Goal: Task Accomplishment & Management: Use online tool/utility

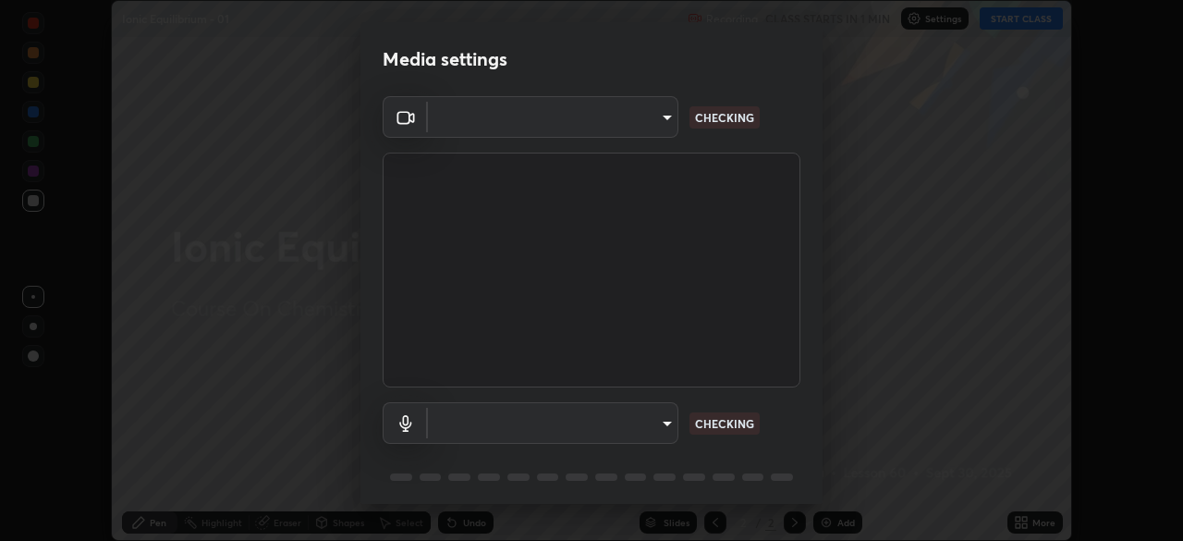
scroll to position [541, 1183]
type input "1170694498857cb11788a0b7ae79d5cf1e08a6c331eb8d7031f90166f8fae325"
type input "communications"
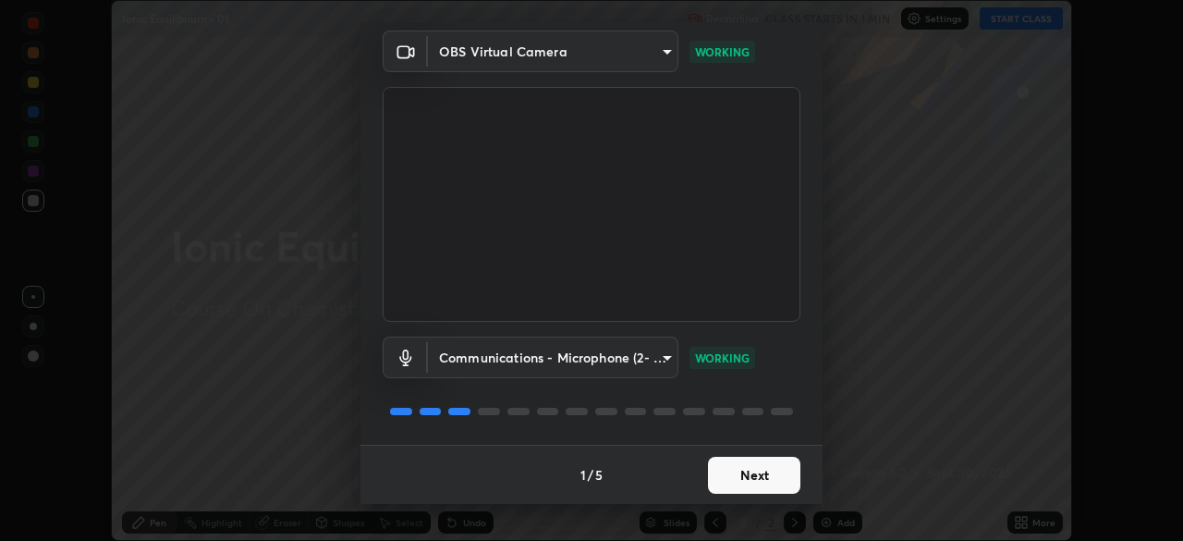
click at [718, 481] on button "Next" at bounding box center [754, 475] width 92 height 37
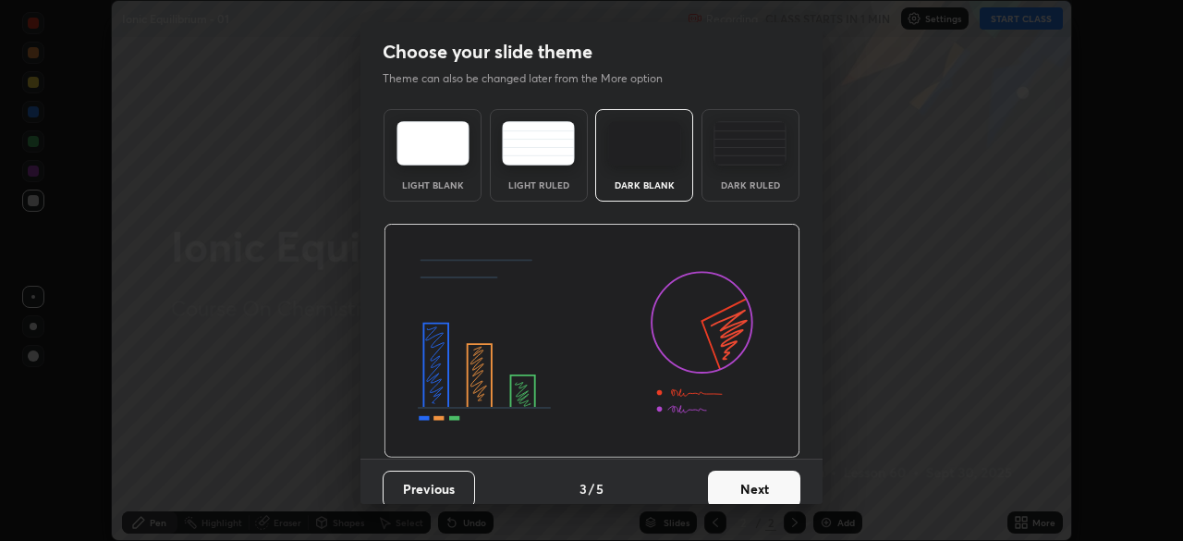
click at [741, 477] on button "Next" at bounding box center [754, 489] width 92 height 37
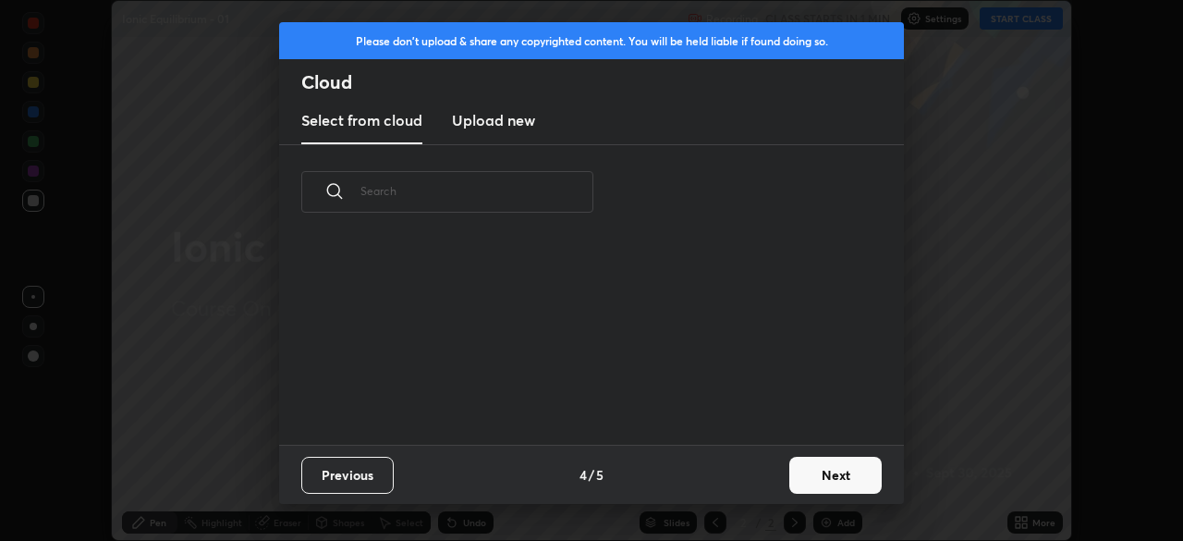
click at [771, 486] on div "Previous 4 / 5 Next" at bounding box center [591, 474] width 625 height 59
click at [803, 484] on button "Next" at bounding box center [836, 475] width 92 height 37
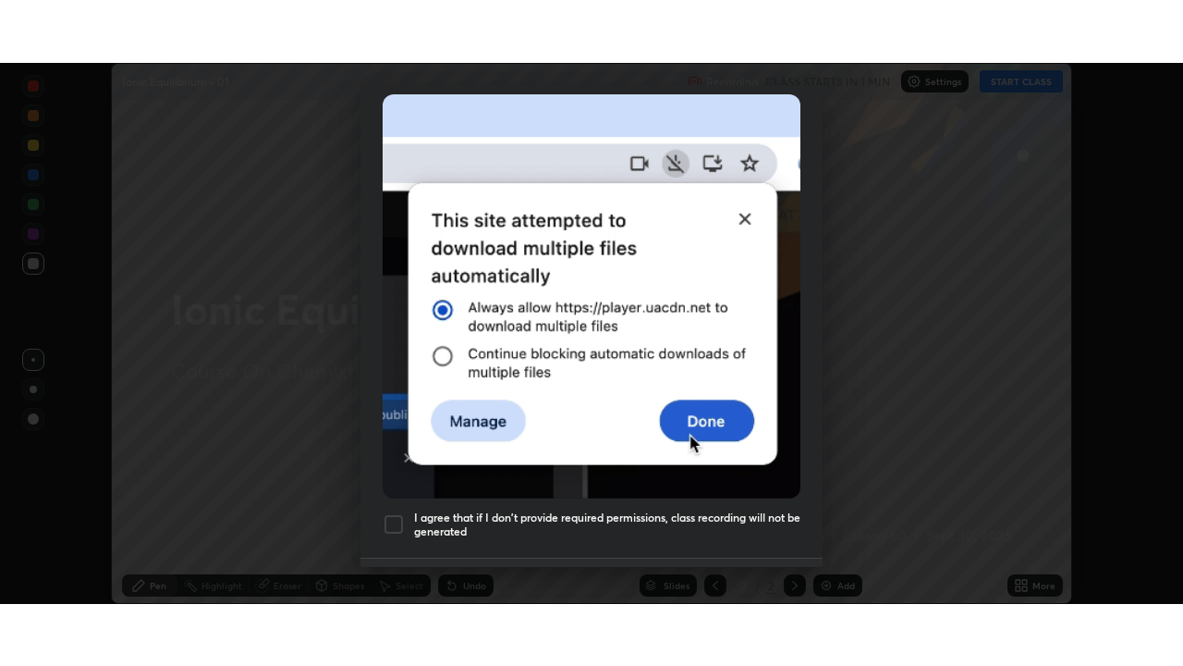
scroll to position [443, 0]
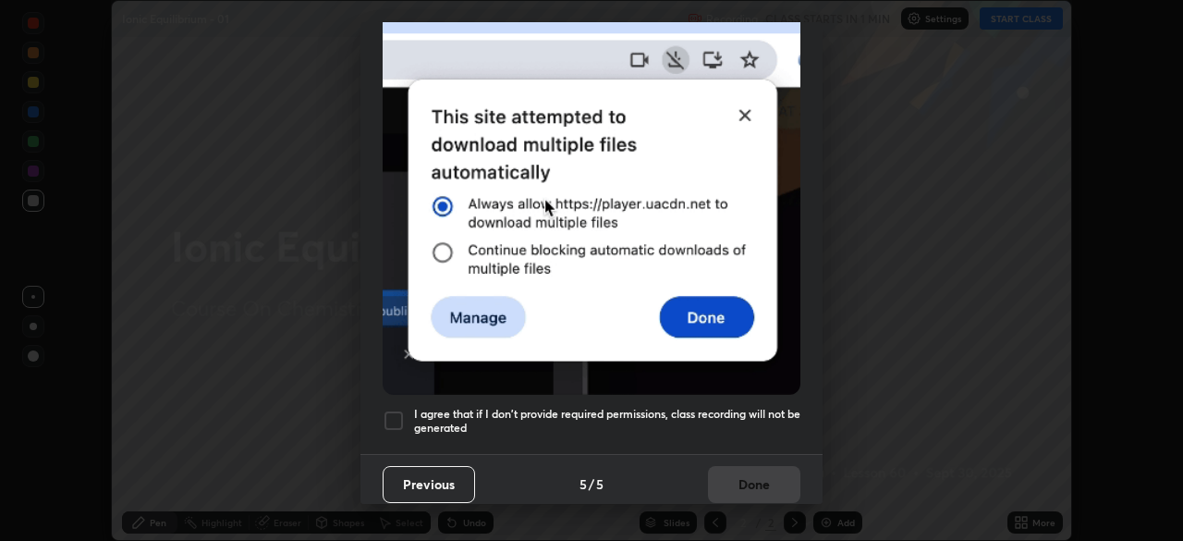
click at [731, 422] on h5 "I agree that if I don't provide required permissions, class recording will not …" at bounding box center [607, 421] width 386 height 29
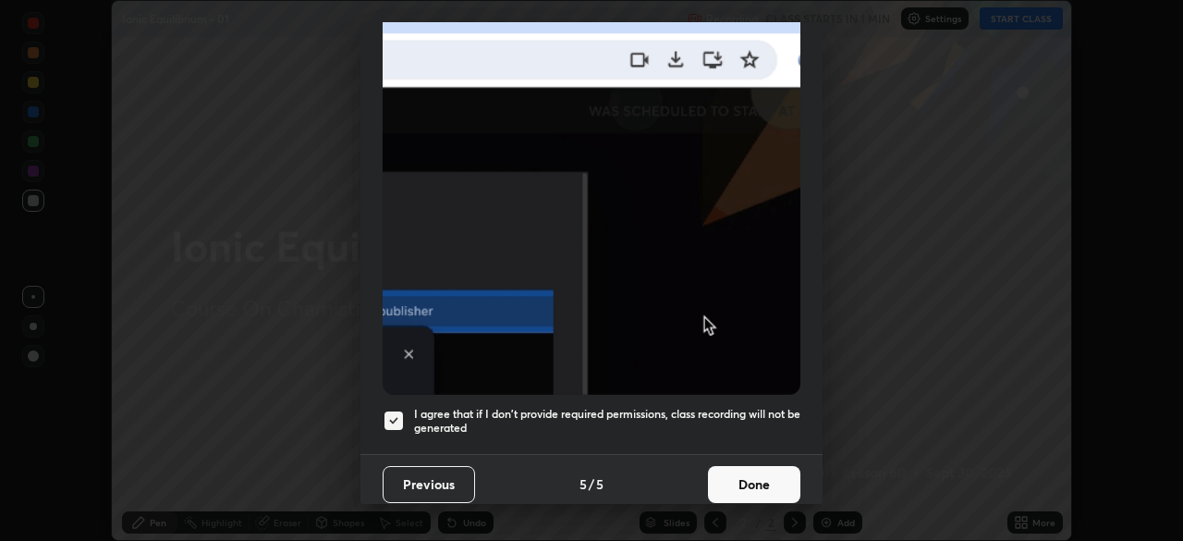
click at [741, 481] on button "Done" at bounding box center [754, 484] width 92 height 37
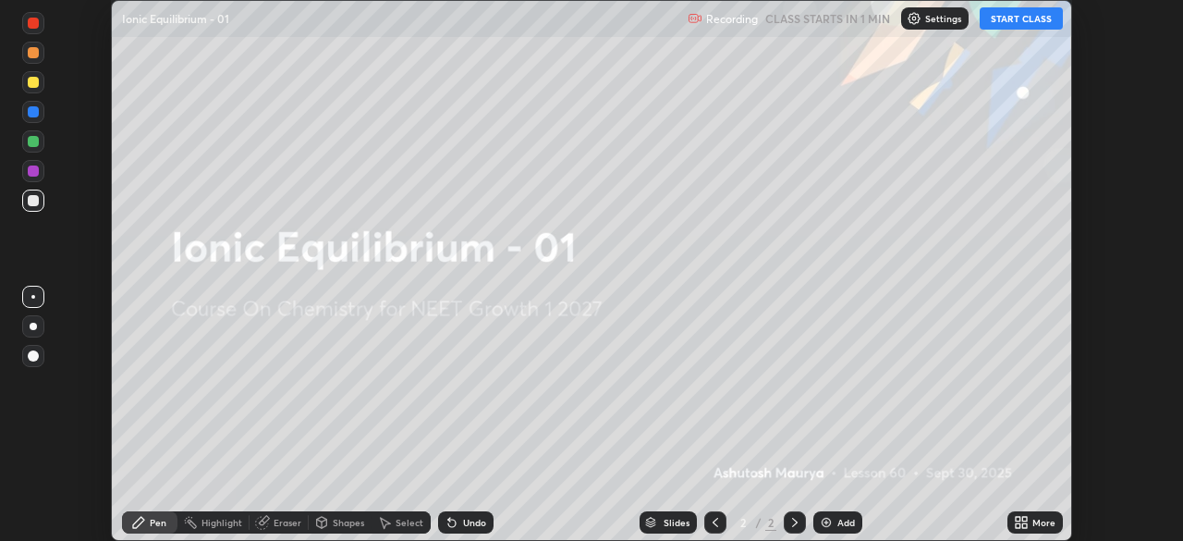
click at [1022, 521] on icon at bounding box center [1021, 522] width 15 height 15
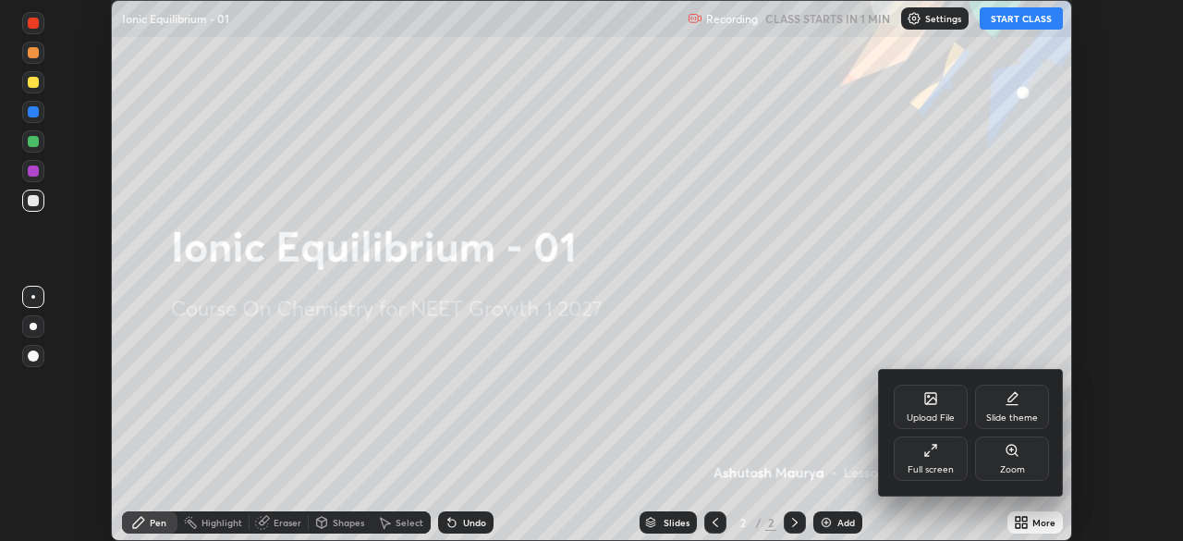
click at [926, 451] on icon at bounding box center [931, 450] width 15 height 15
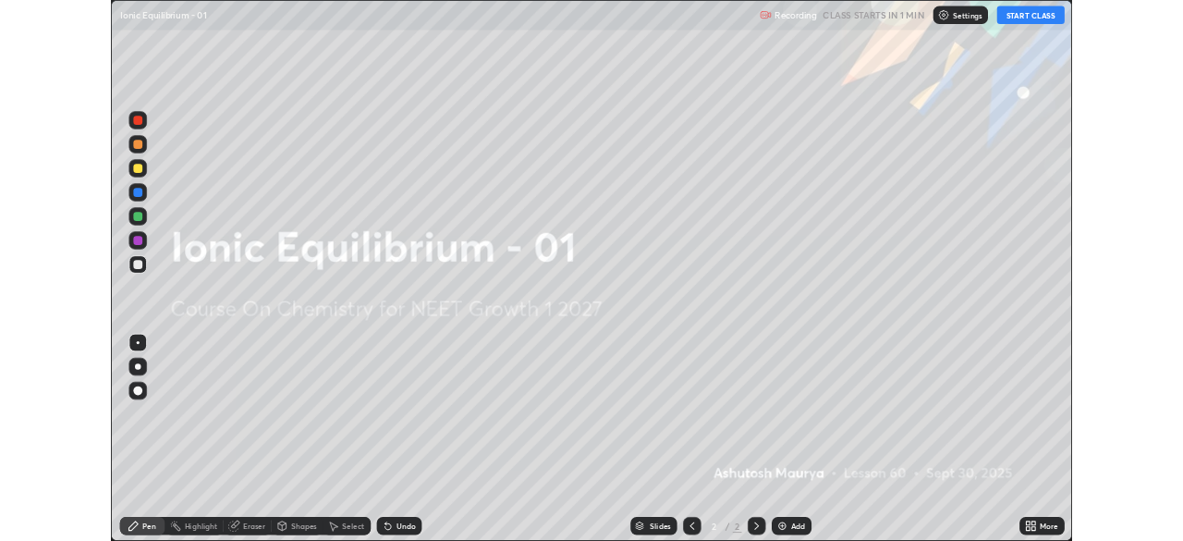
scroll to position [666, 1183]
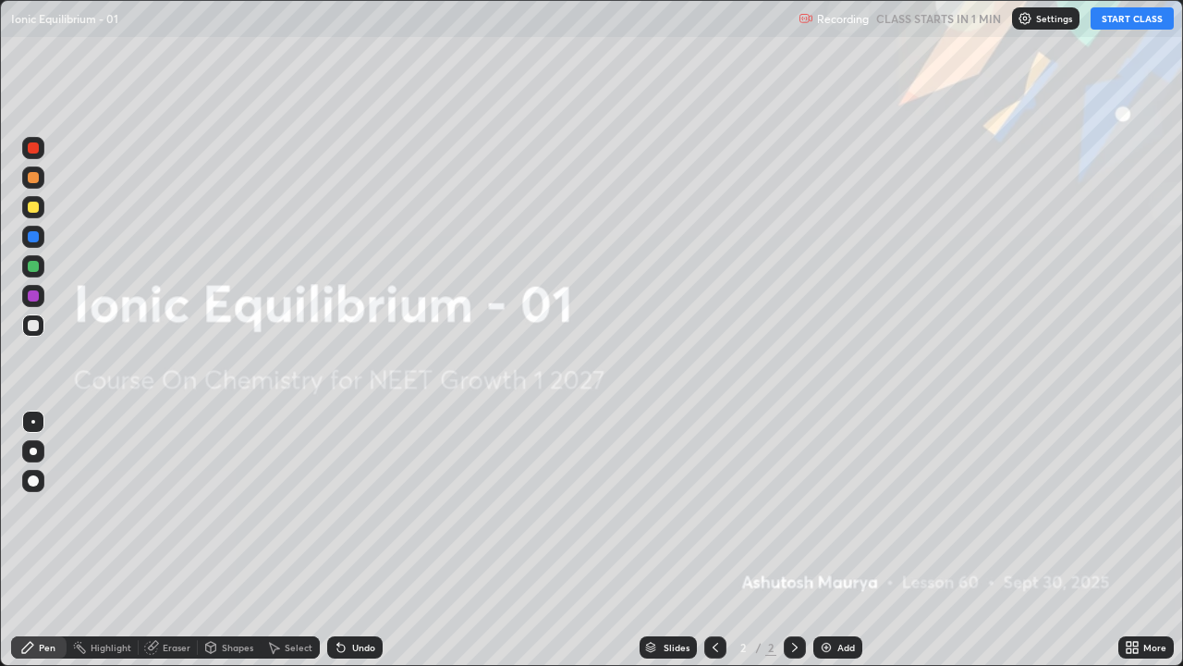
click at [1132, 28] on button "START CLASS" at bounding box center [1132, 18] width 83 height 22
click at [845, 540] on div "Add" at bounding box center [847, 647] width 18 height 9
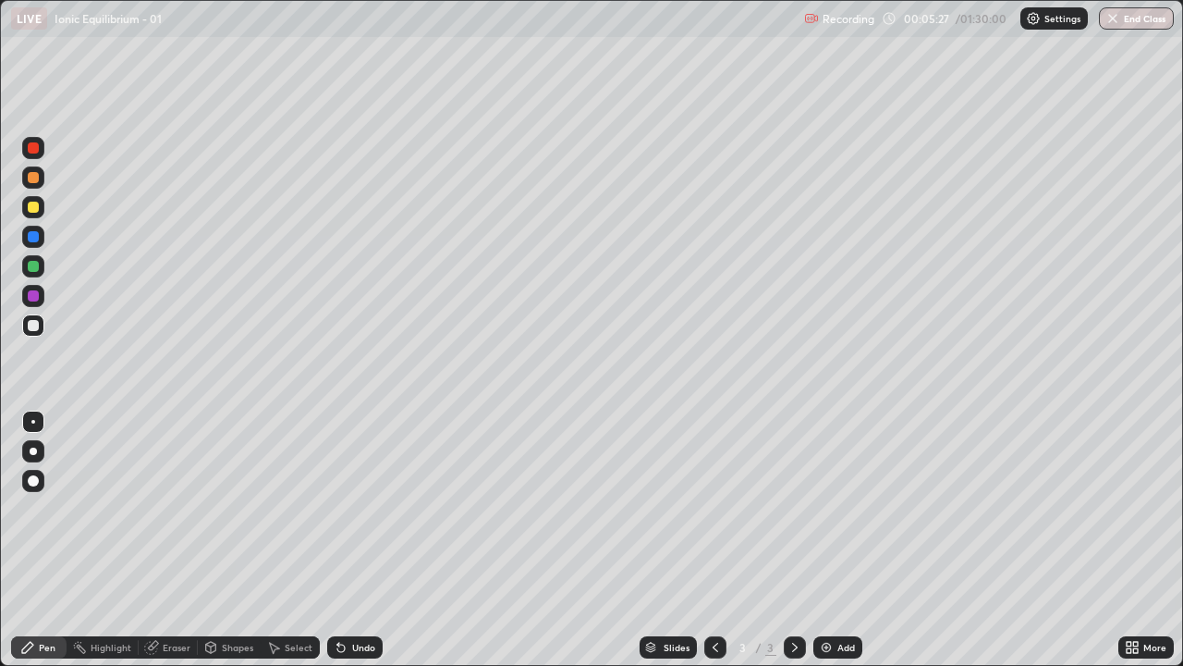
click at [36, 450] on div at bounding box center [33, 450] width 7 height 7
click at [1135, 540] on icon at bounding box center [1135, 644] width 5 height 5
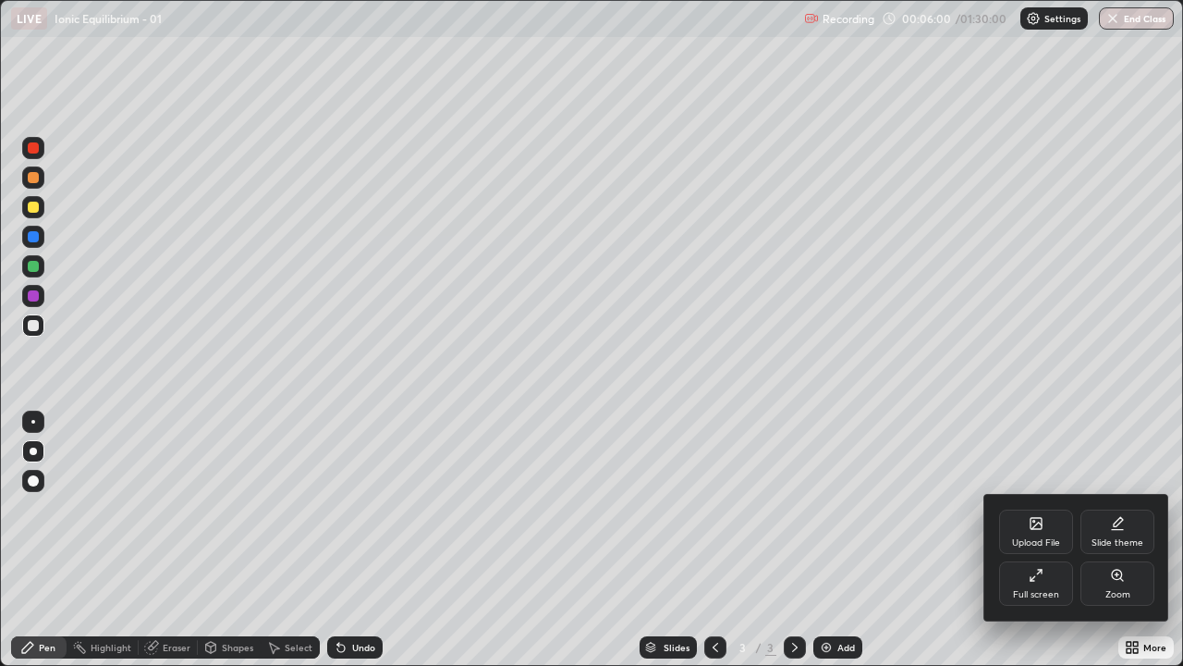
click at [1034, 540] on div "Full screen" at bounding box center [1036, 583] width 74 height 44
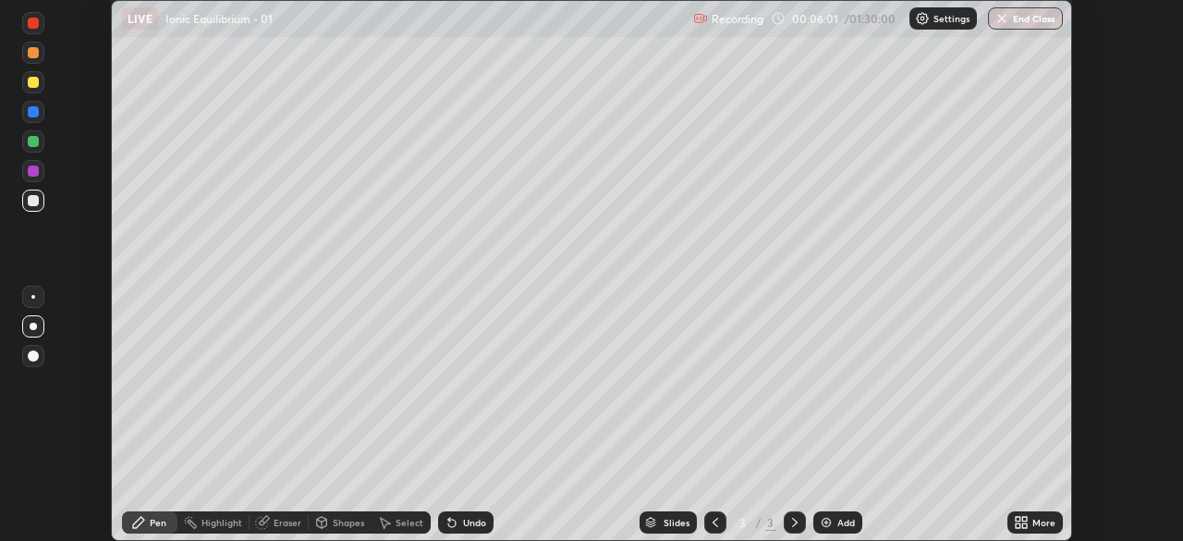
scroll to position [91911, 91268]
click at [1025, 21] on button "End Class" at bounding box center [1025, 18] width 75 height 22
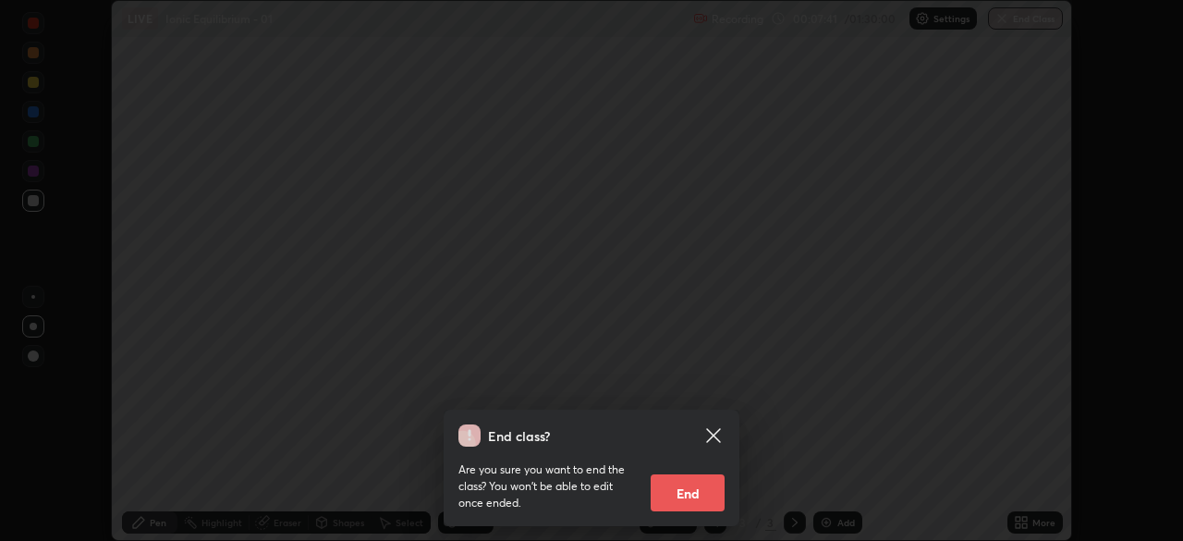
click at [695, 489] on button "End" at bounding box center [688, 492] width 74 height 37
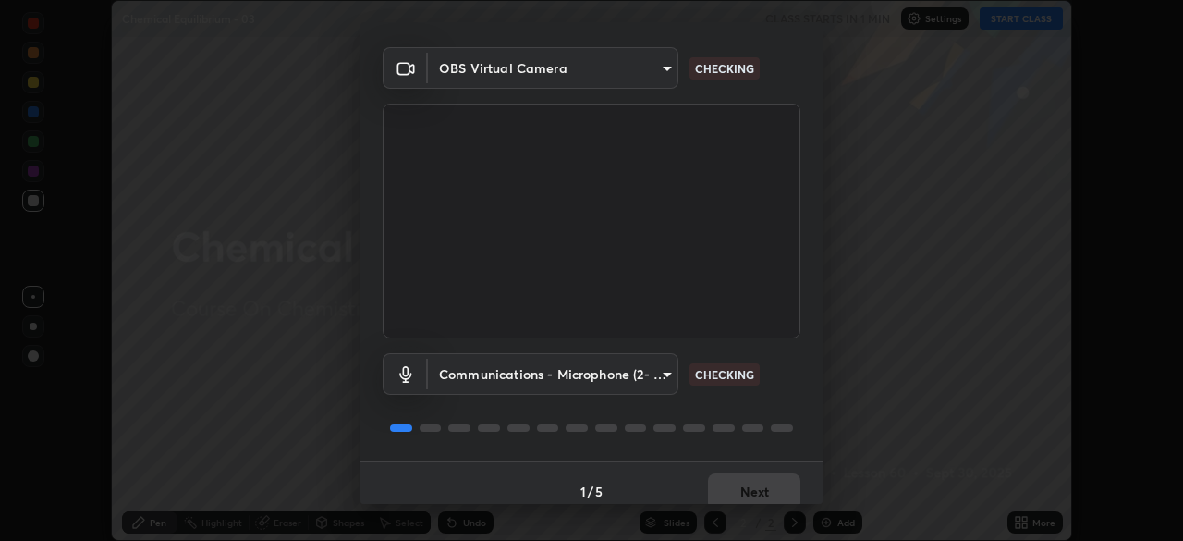
scroll to position [66, 0]
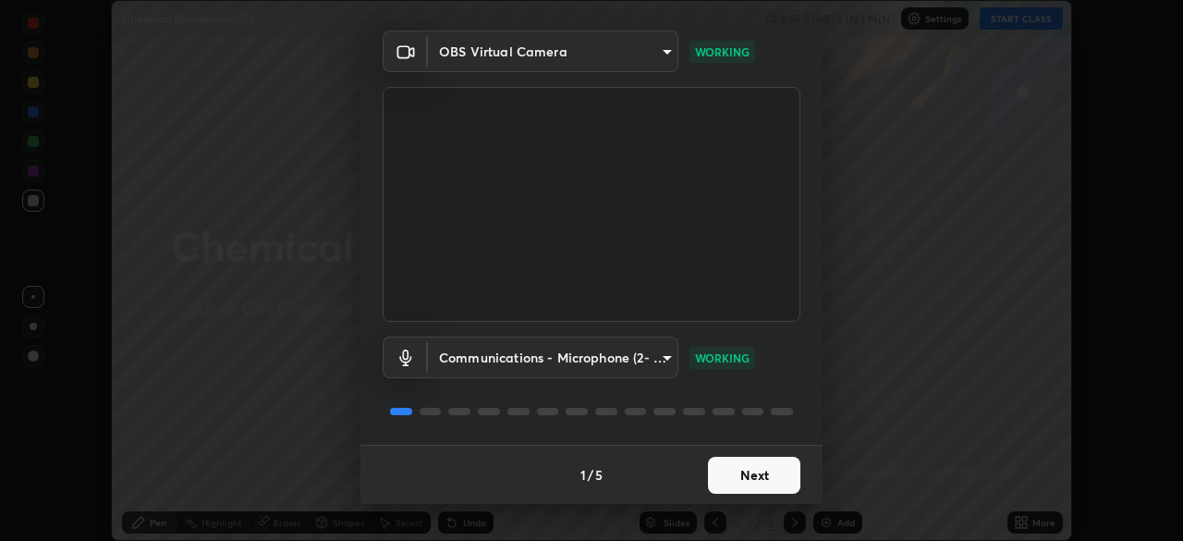
click at [722, 479] on button "Next" at bounding box center [754, 475] width 92 height 37
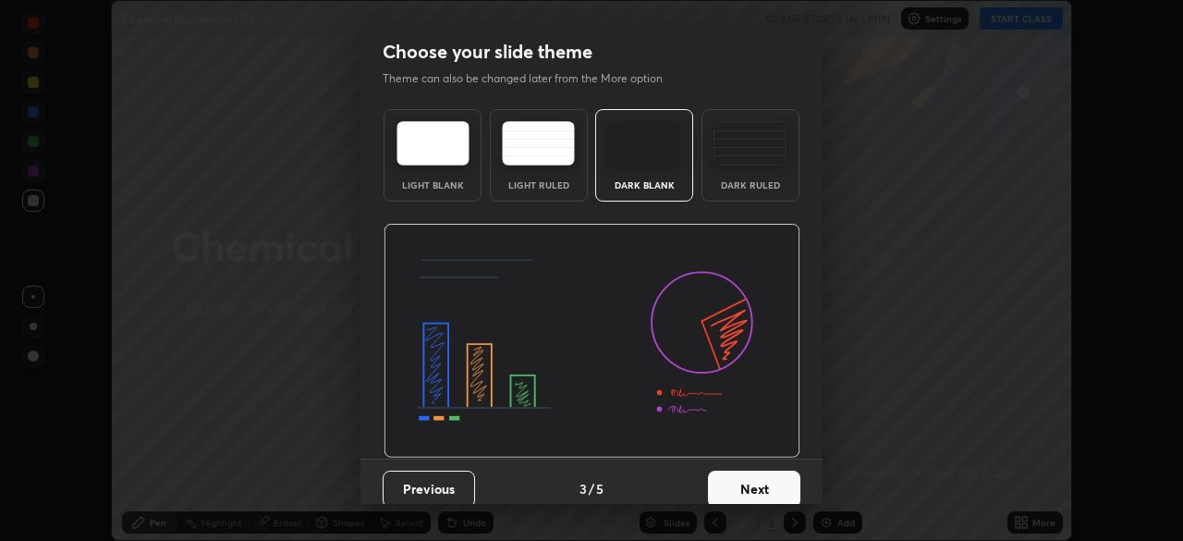
click at [731, 477] on button "Next" at bounding box center [754, 489] width 92 height 37
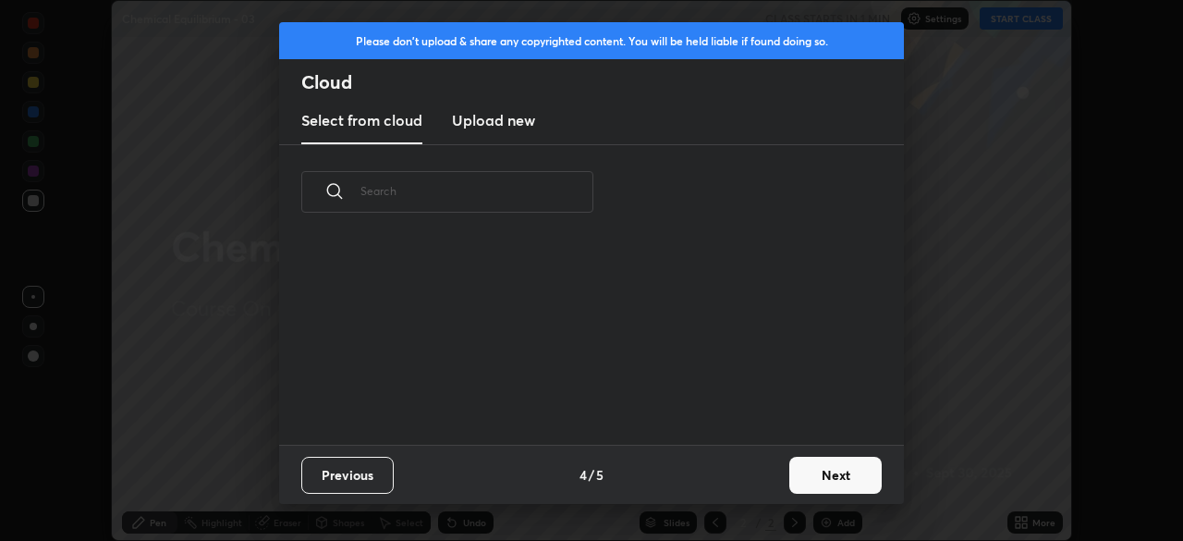
click at [745, 482] on div "Previous 4 / 5 Next" at bounding box center [591, 474] width 625 height 59
click at [765, 478] on div "Previous 4 / 5 Next" at bounding box center [591, 474] width 625 height 59
click at [802, 473] on button "Next" at bounding box center [836, 475] width 92 height 37
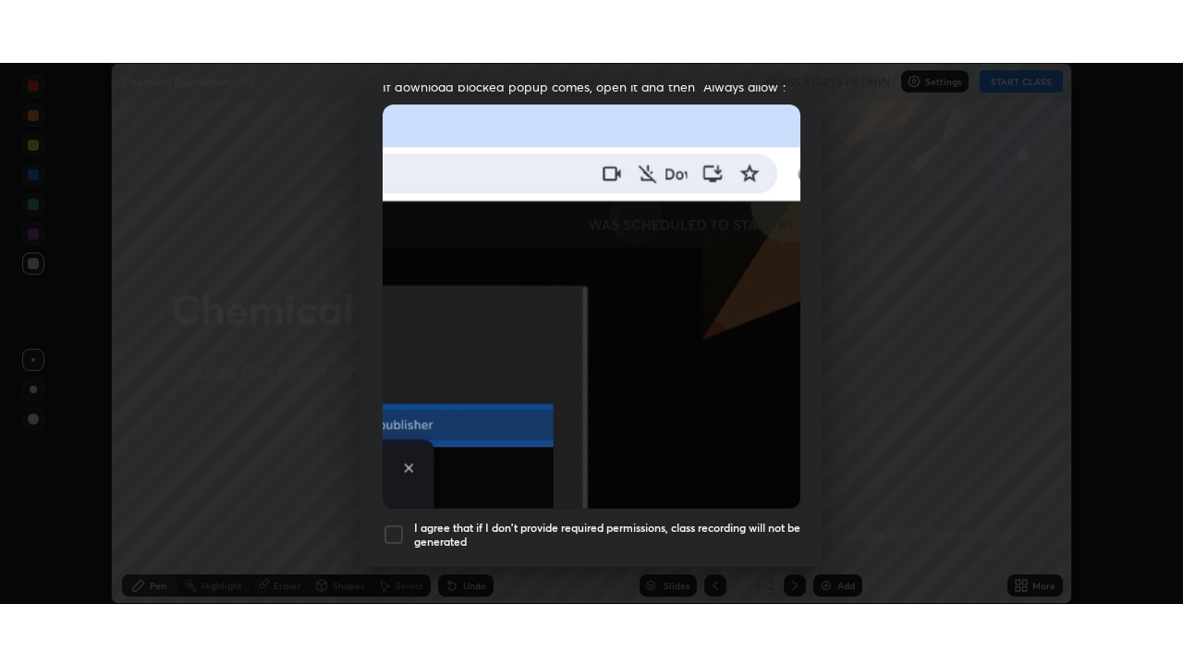
scroll to position [443, 0]
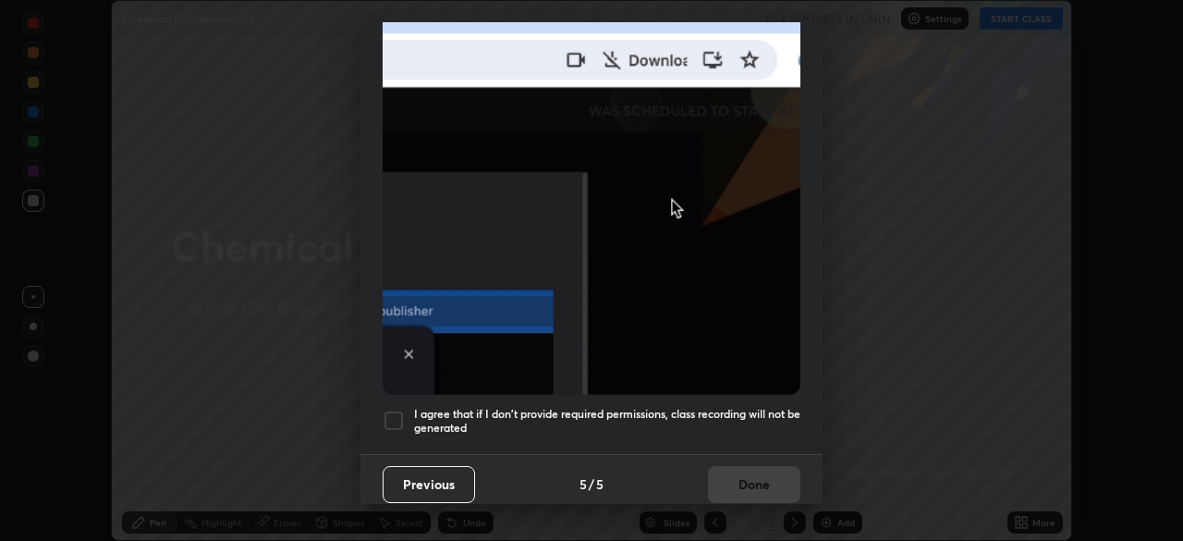
click at [696, 413] on h5 "I agree that if I don't provide required permissions, class recording will not …" at bounding box center [607, 421] width 386 height 29
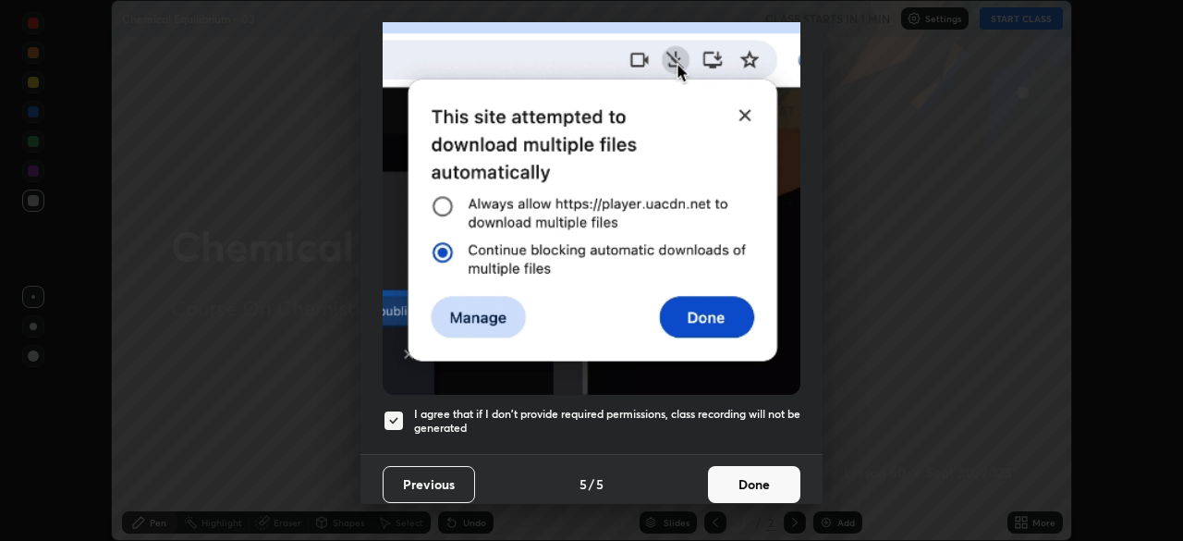
click at [729, 471] on button "Done" at bounding box center [754, 484] width 92 height 37
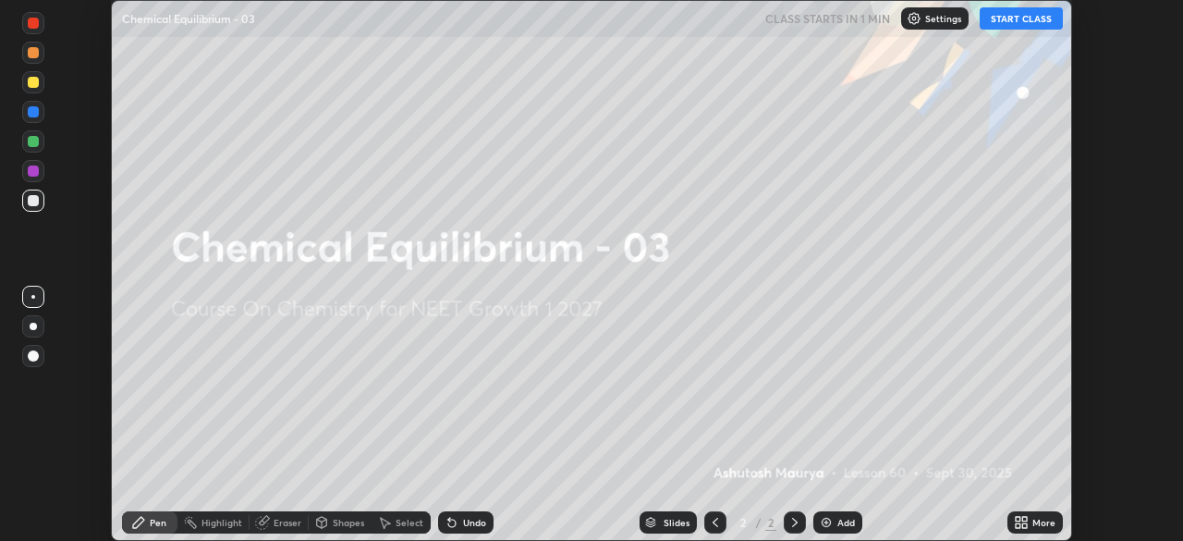
click at [1016, 522] on icon at bounding box center [1021, 522] width 15 height 15
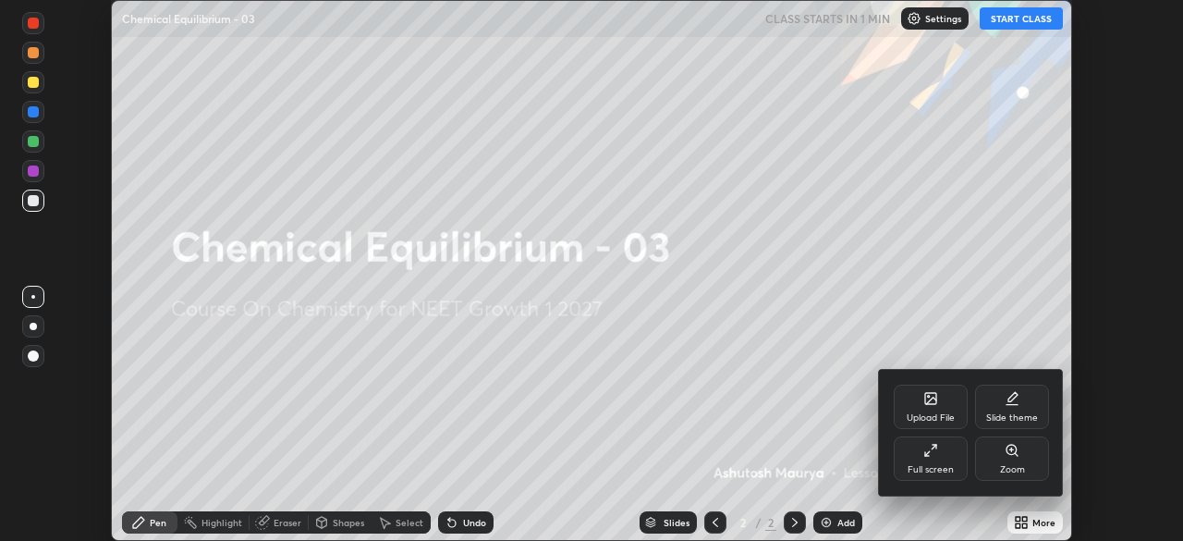
click at [921, 472] on div "Full screen" at bounding box center [931, 469] width 46 height 9
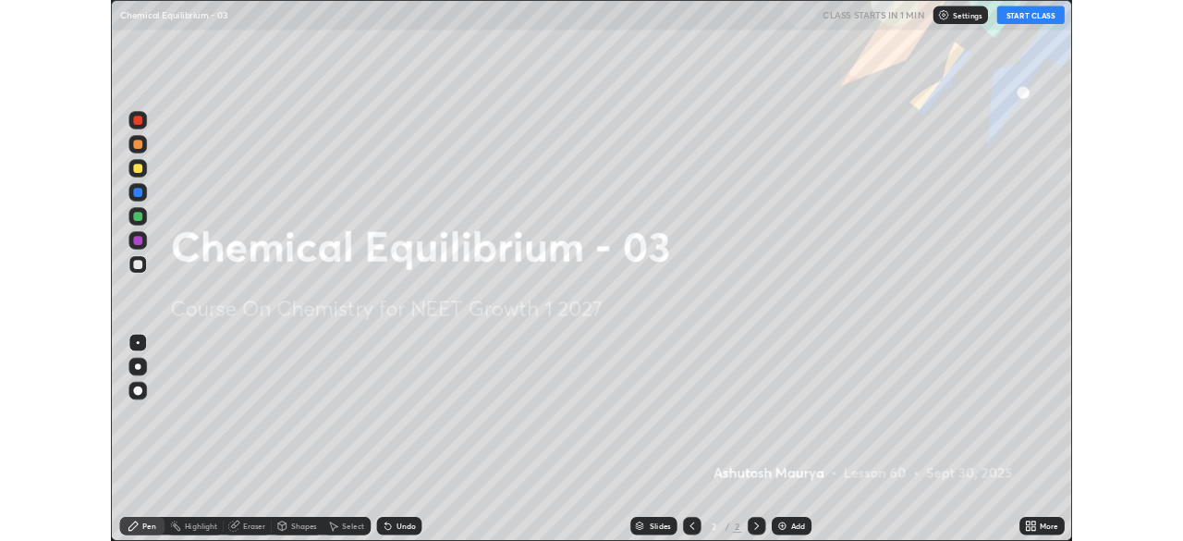
scroll to position [666, 1183]
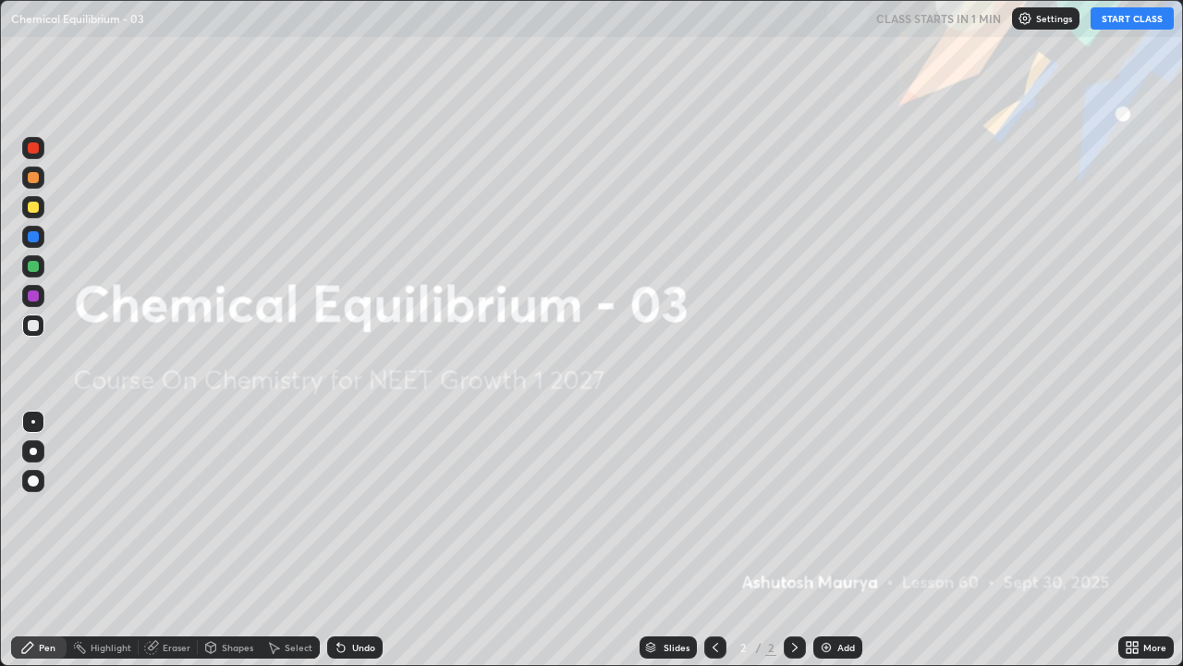
click at [1131, 540] on icon at bounding box center [1129, 650] width 5 height 5
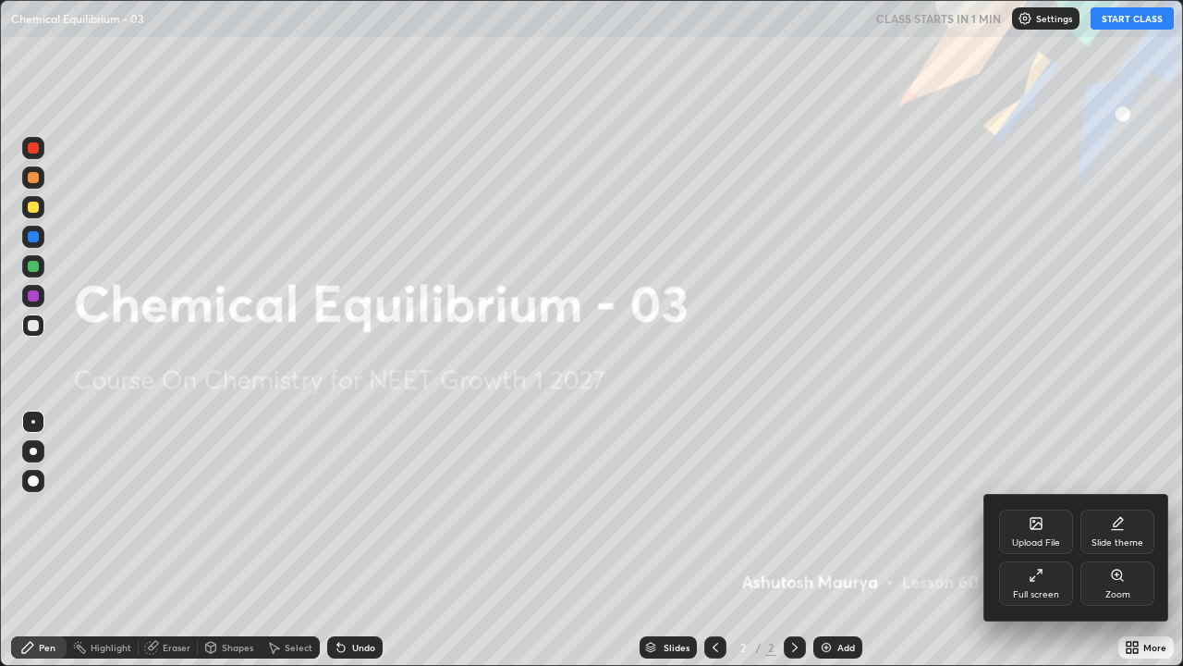
click at [1035, 540] on div "Full screen" at bounding box center [1036, 594] width 46 height 9
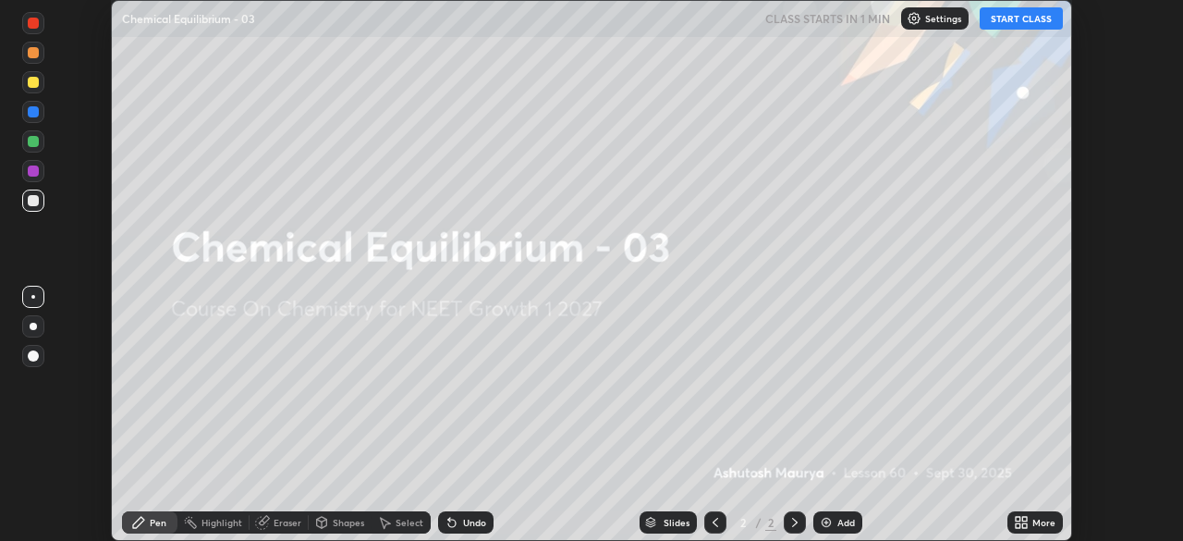
scroll to position [91911, 91268]
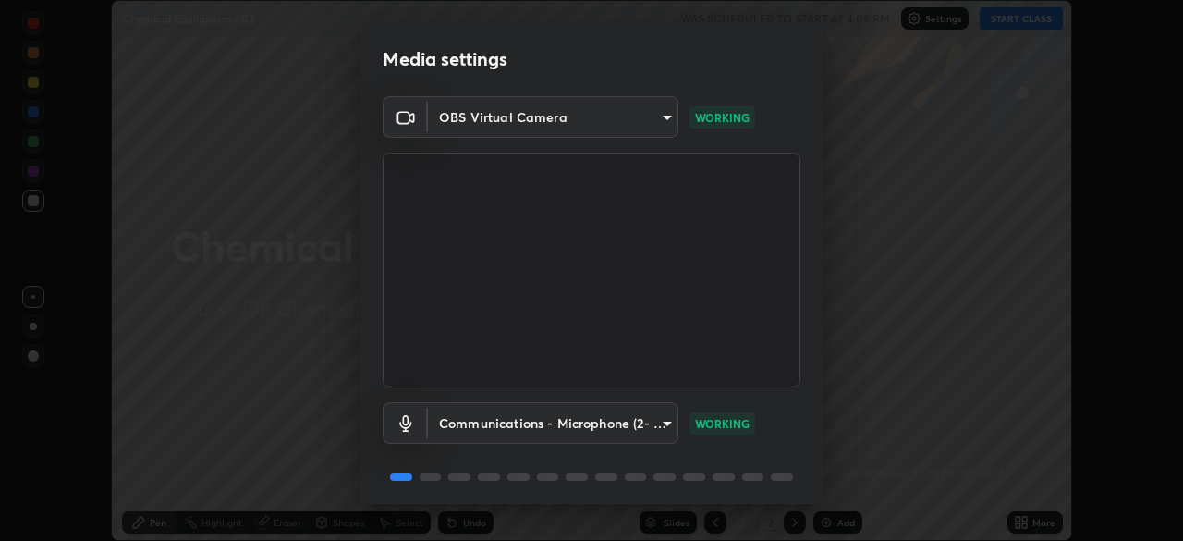
scroll to position [66, 0]
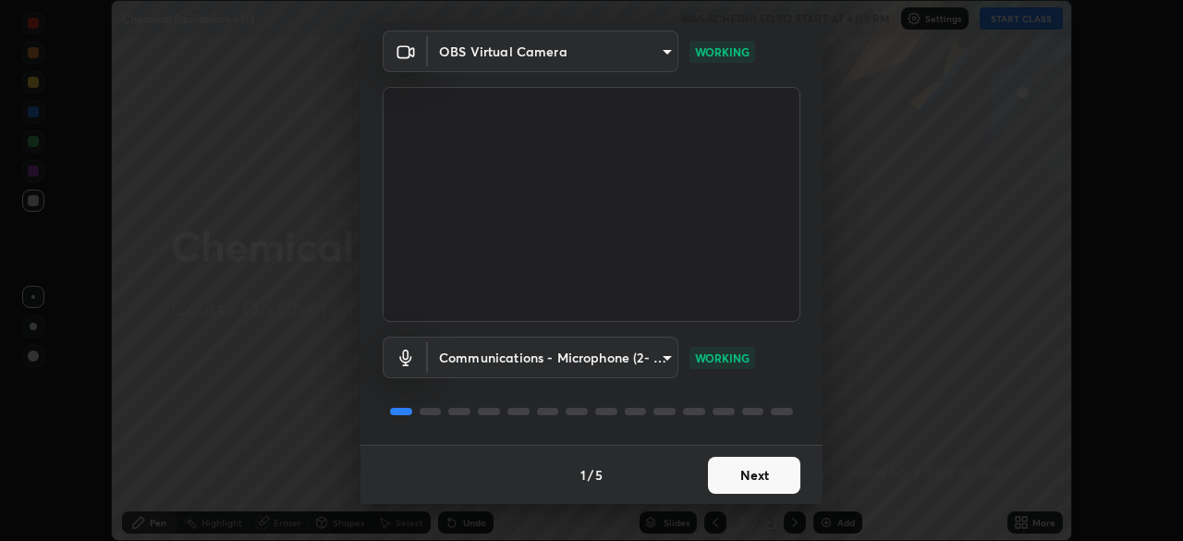
click at [735, 480] on button "Next" at bounding box center [754, 475] width 92 height 37
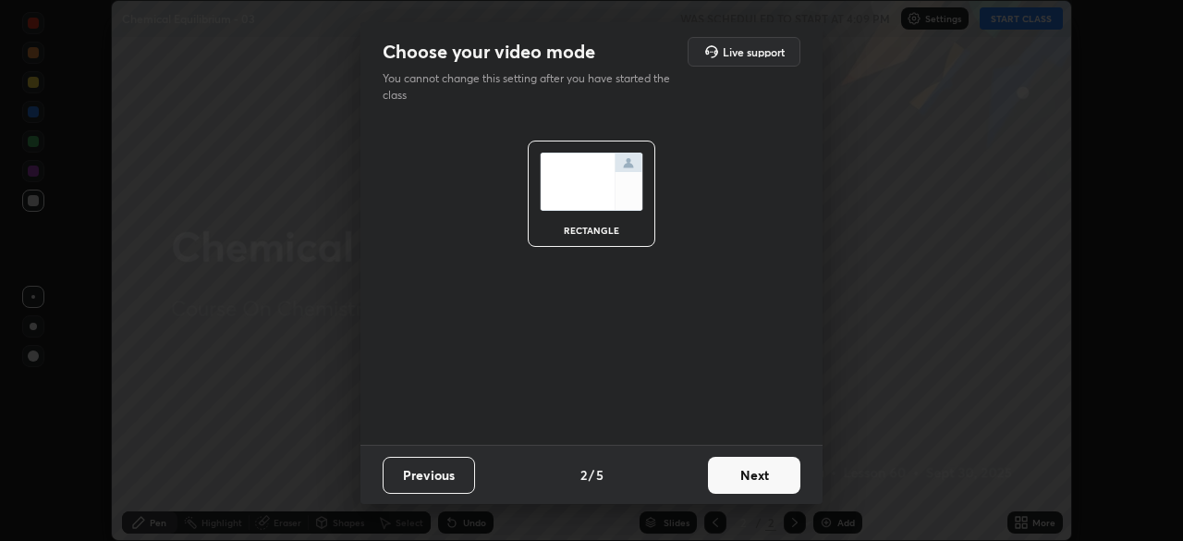
click at [733, 475] on button "Next" at bounding box center [754, 475] width 92 height 37
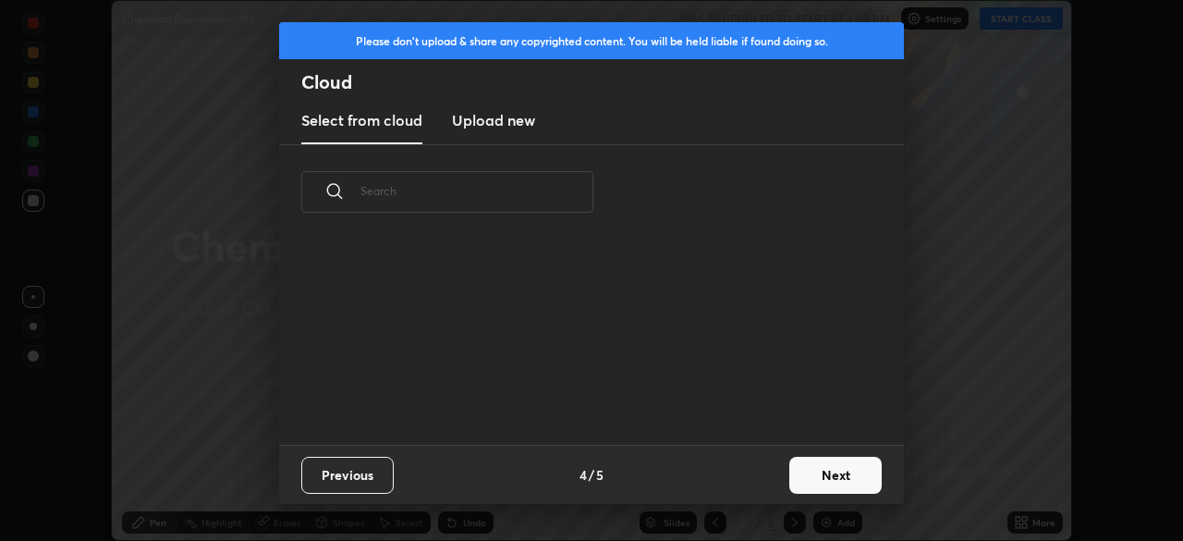
scroll to position [205, 594]
click at [817, 475] on button "Next" at bounding box center [836, 475] width 92 height 37
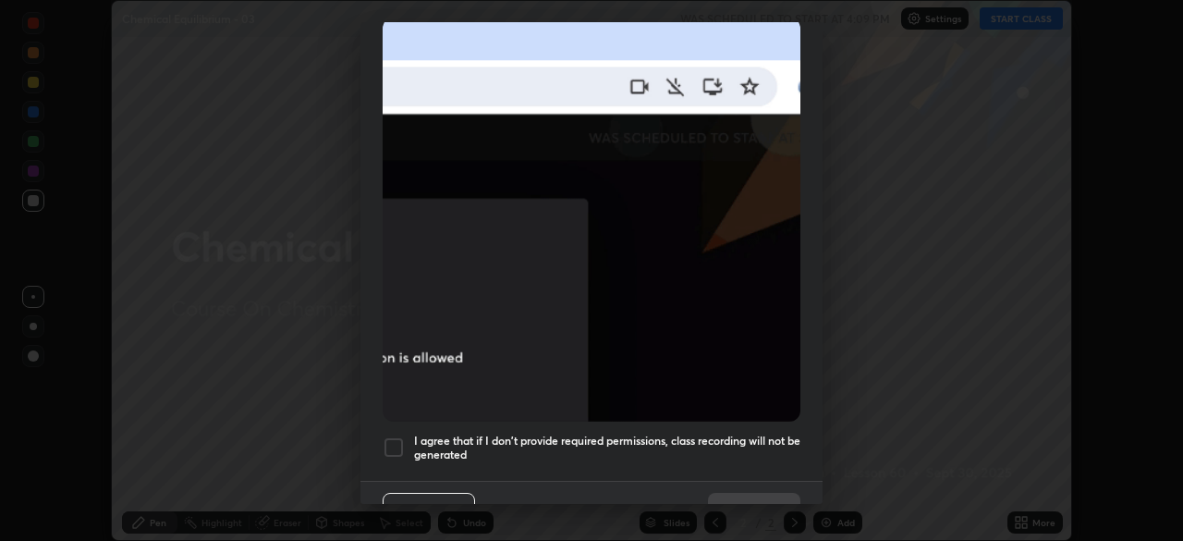
scroll to position [443, 0]
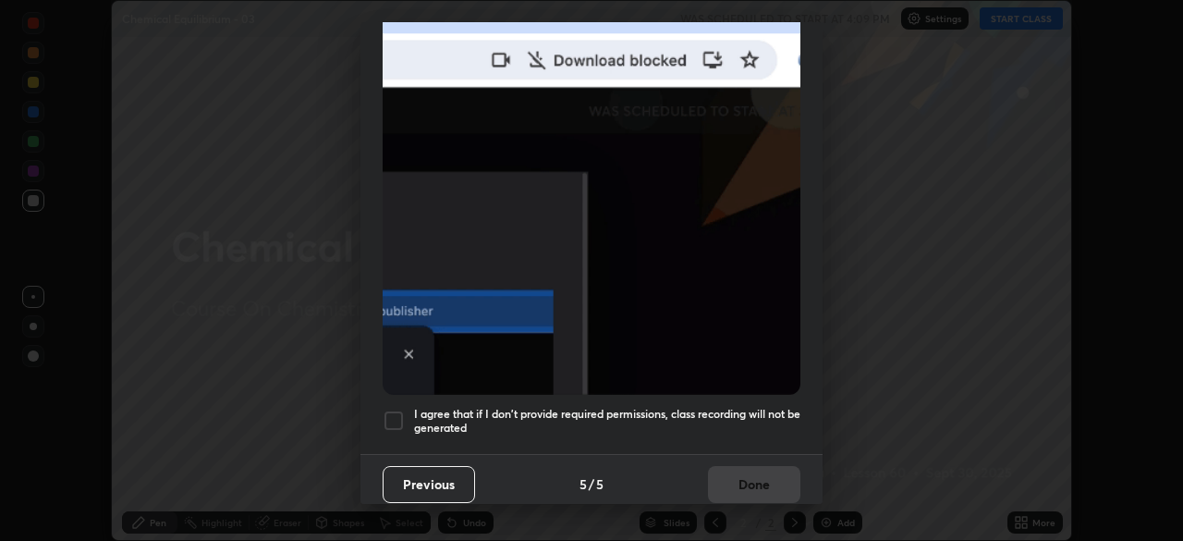
click at [723, 413] on h5 "I agree that if I don't provide required permissions, class recording will not …" at bounding box center [607, 421] width 386 height 29
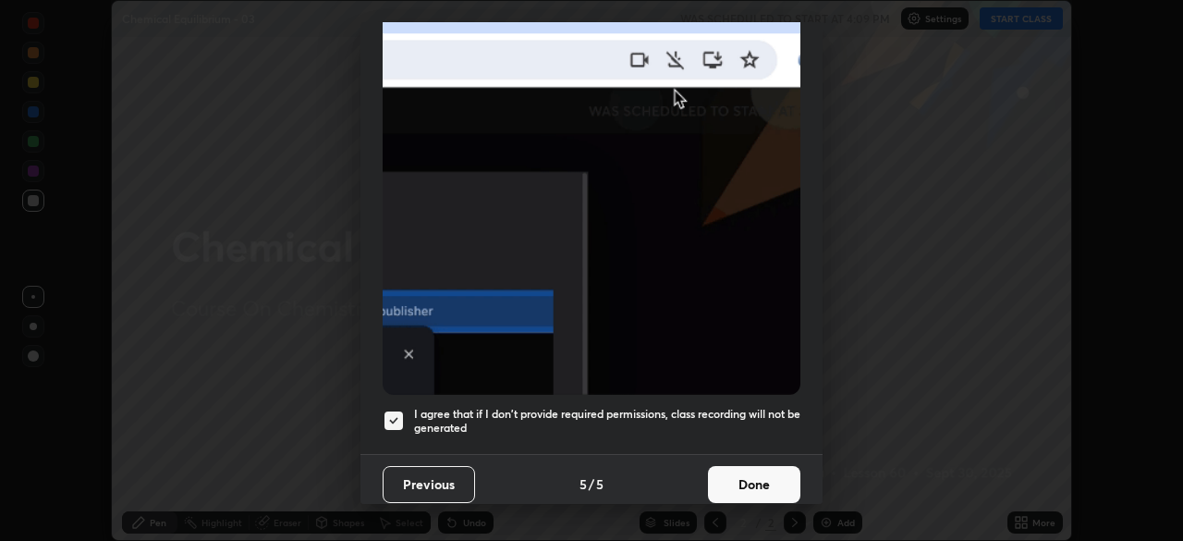
click at [735, 484] on button "Done" at bounding box center [754, 484] width 92 height 37
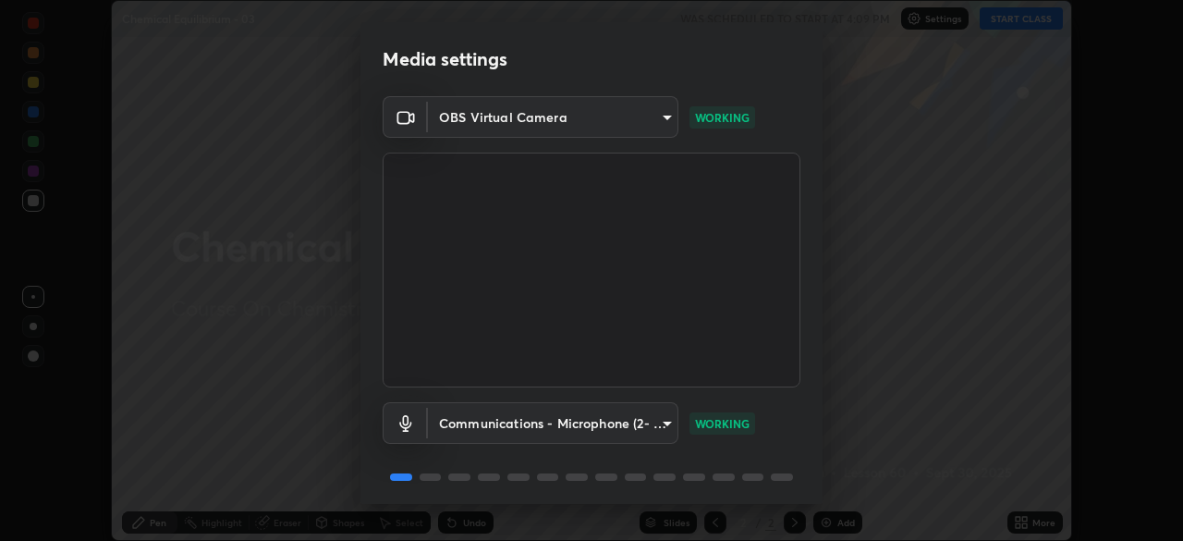
scroll to position [66, 0]
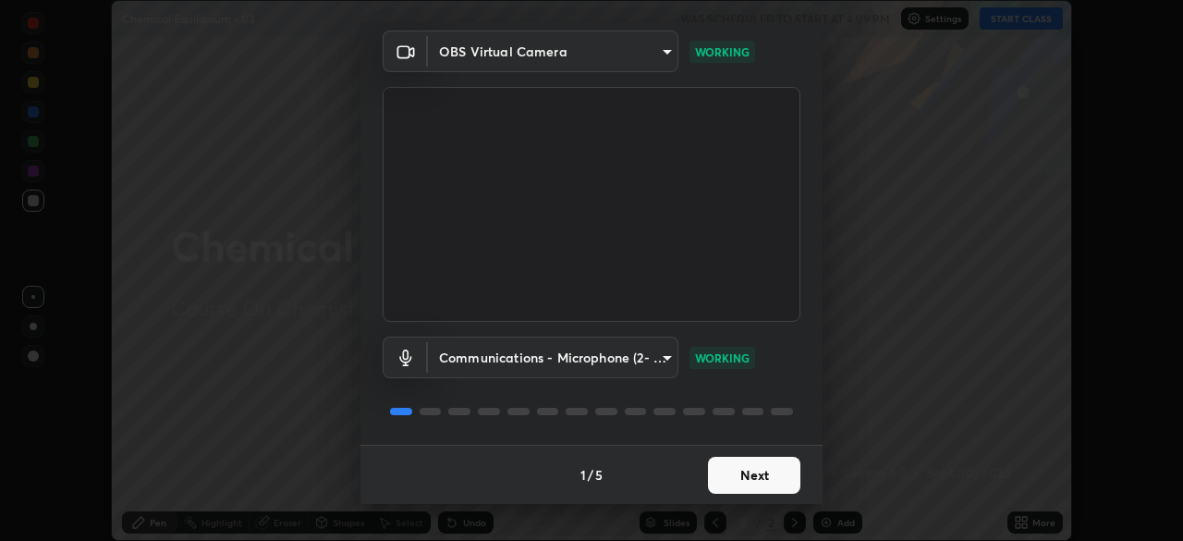
click at [768, 466] on button "Next" at bounding box center [754, 475] width 92 height 37
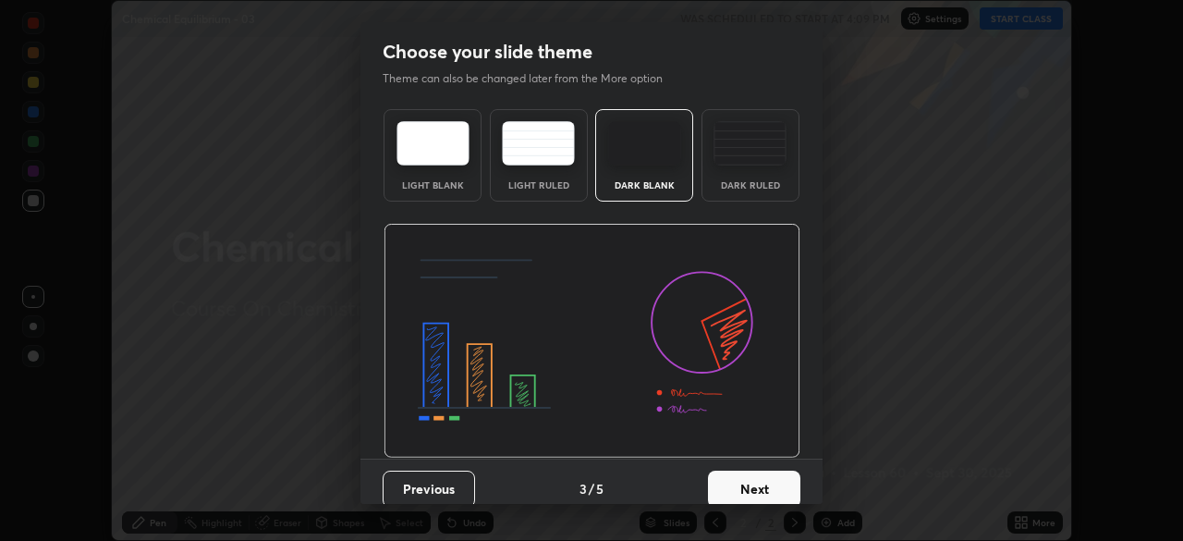
click at [777, 477] on button "Next" at bounding box center [754, 489] width 92 height 37
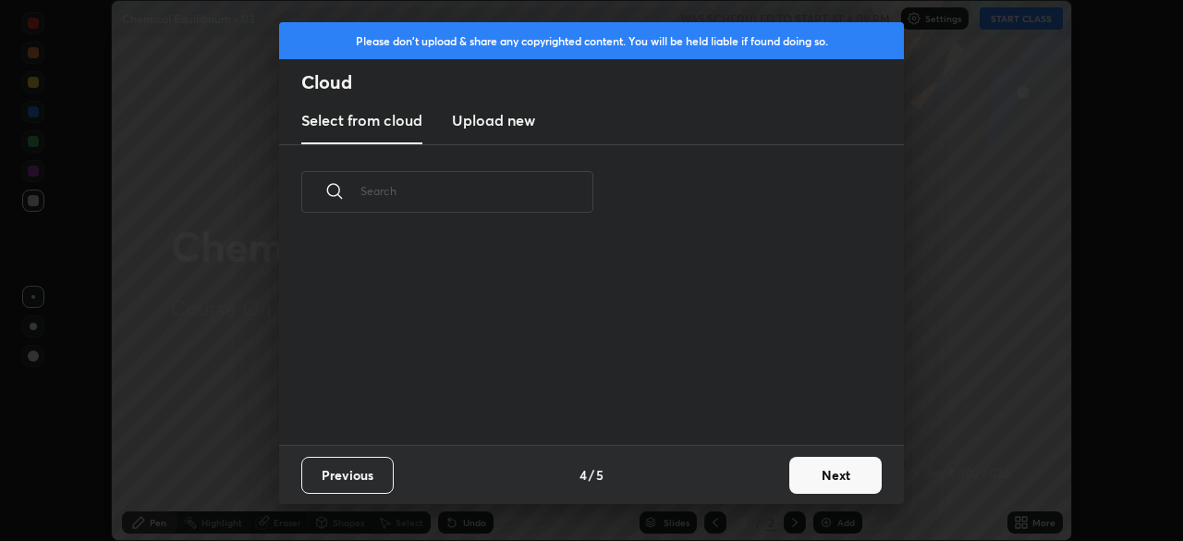
click at [790, 480] on button "Next" at bounding box center [836, 475] width 92 height 37
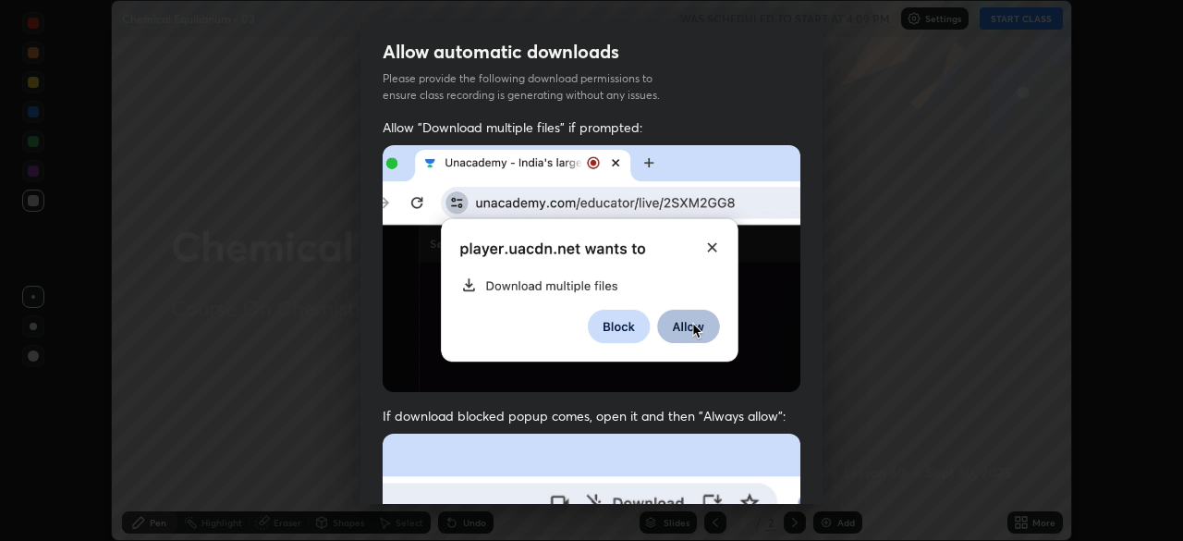
click at [800, 482] on div "Allow "Download multiple files" if prompted: If download blocked popup comes, o…" at bounding box center [592, 507] width 462 height 778
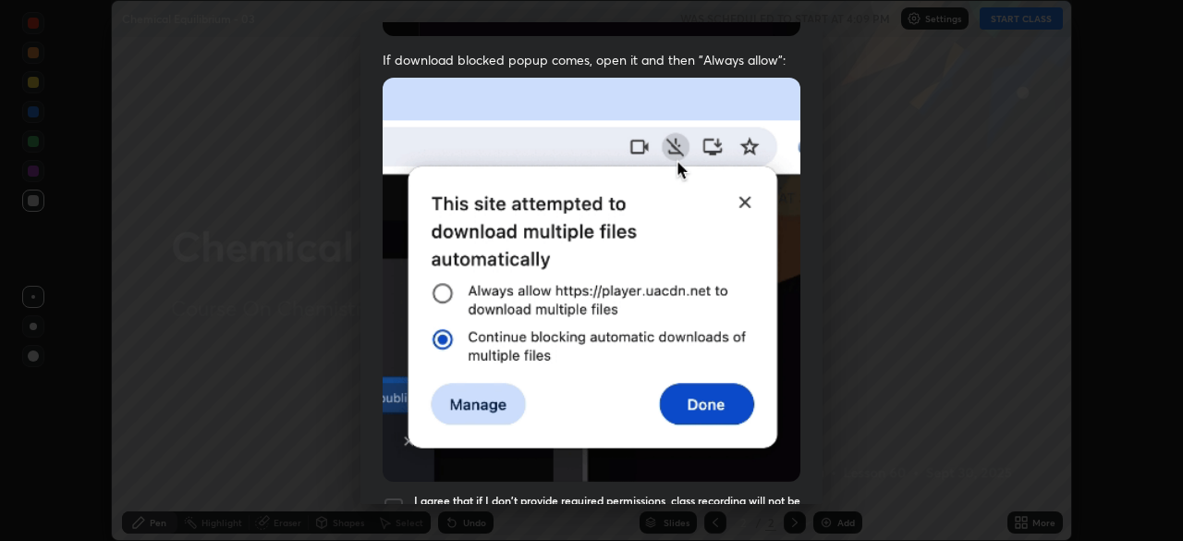
scroll to position [443, 0]
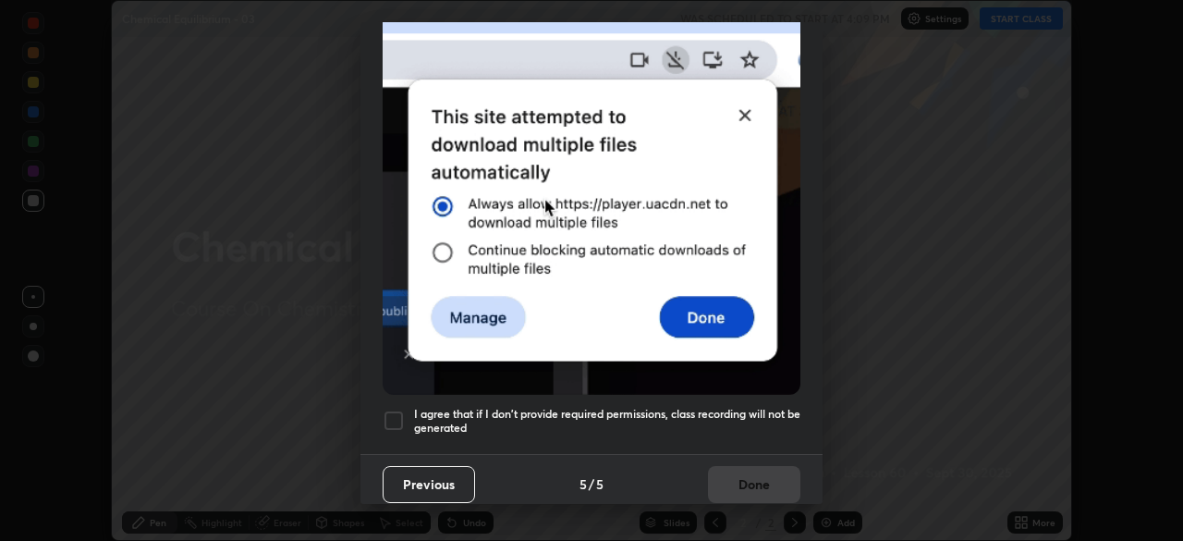
click at [765, 417] on h5 "I agree that if I don't provide required permissions, class recording will not …" at bounding box center [607, 421] width 386 height 29
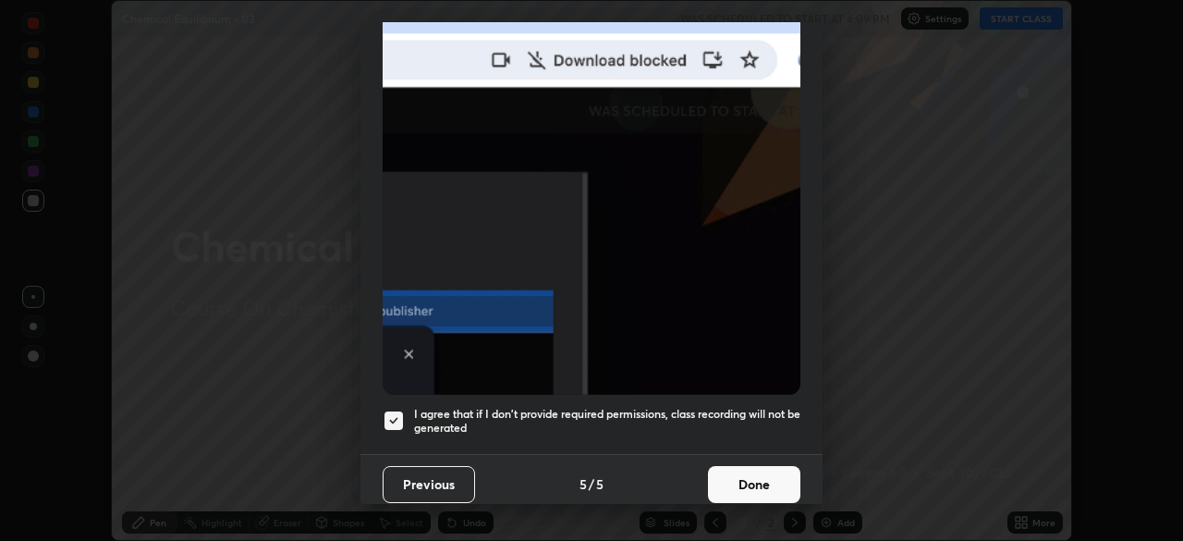
click at [763, 468] on button "Done" at bounding box center [754, 484] width 92 height 37
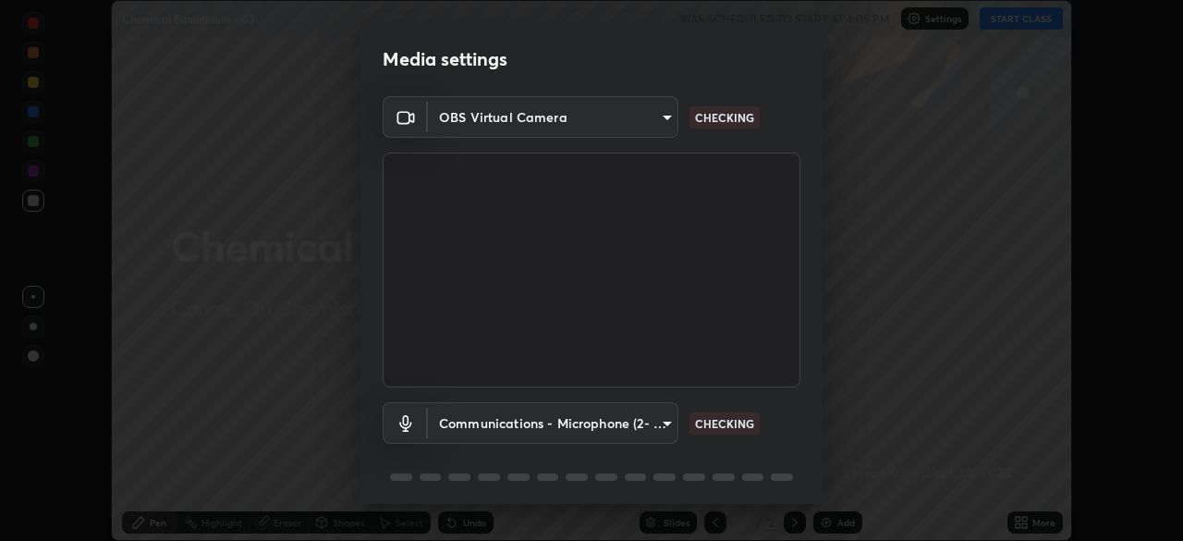
scroll to position [66, 0]
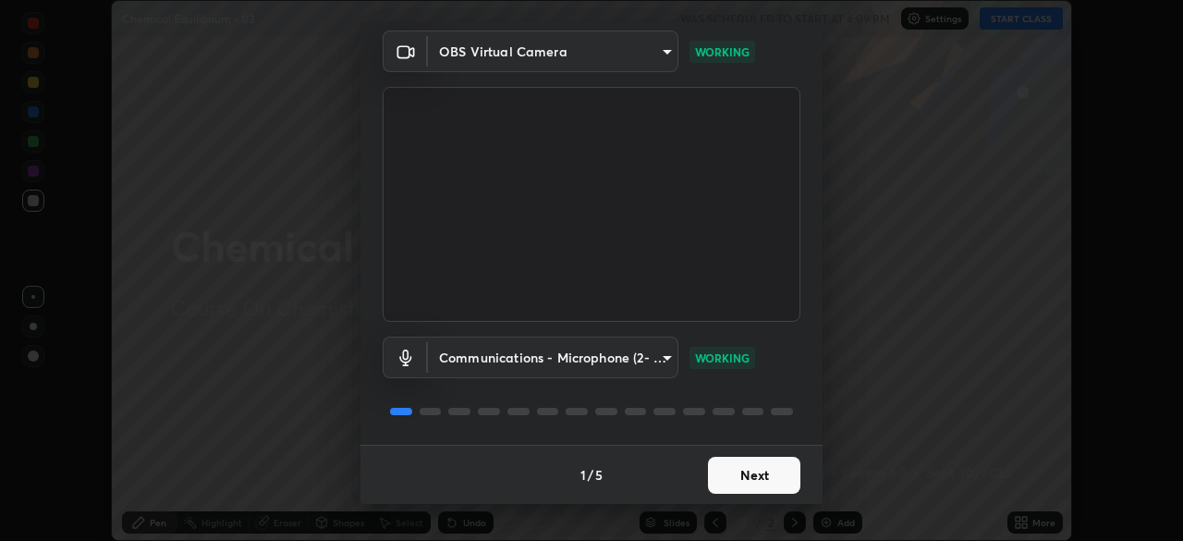
click at [761, 479] on button "Next" at bounding box center [754, 475] width 92 height 37
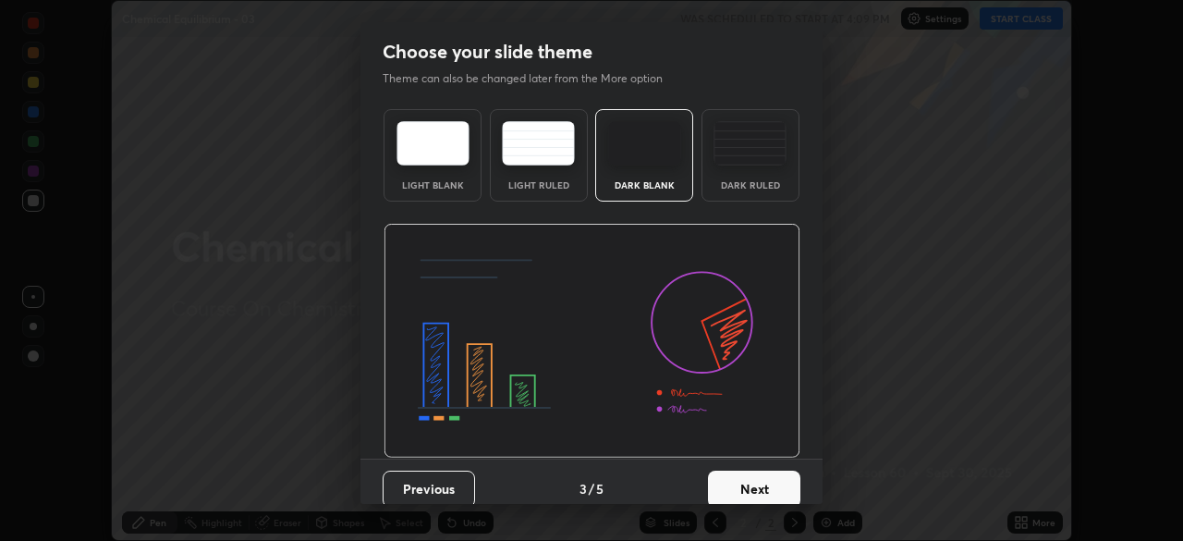
click at [770, 485] on button "Next" at bounding box center [754, 489] width 92 height 37
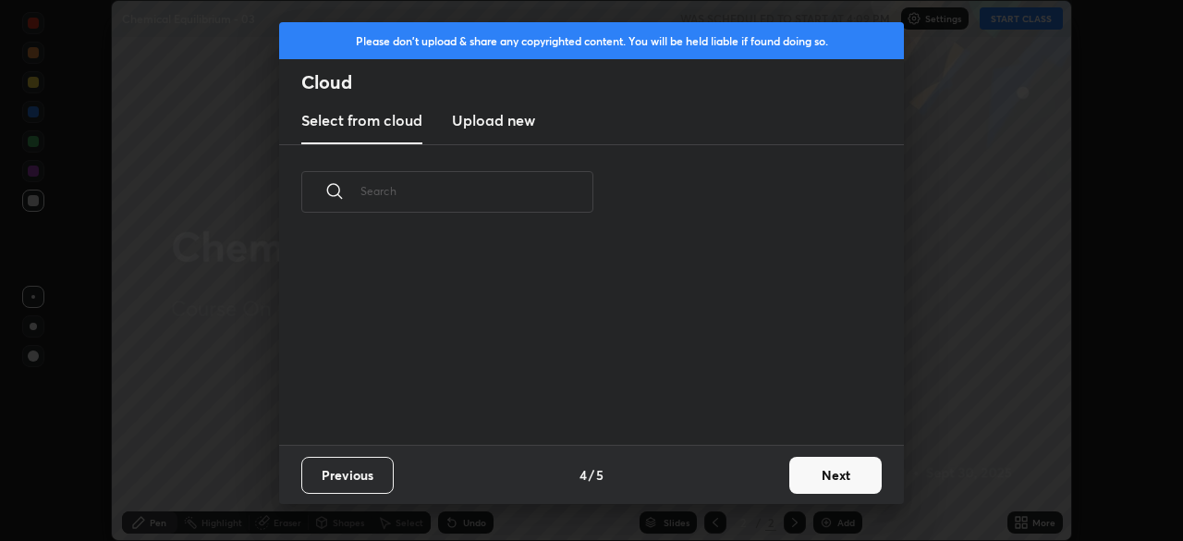
click at [790, 481] on button "Next" at bounding box center [836, 475] width 92 height 37
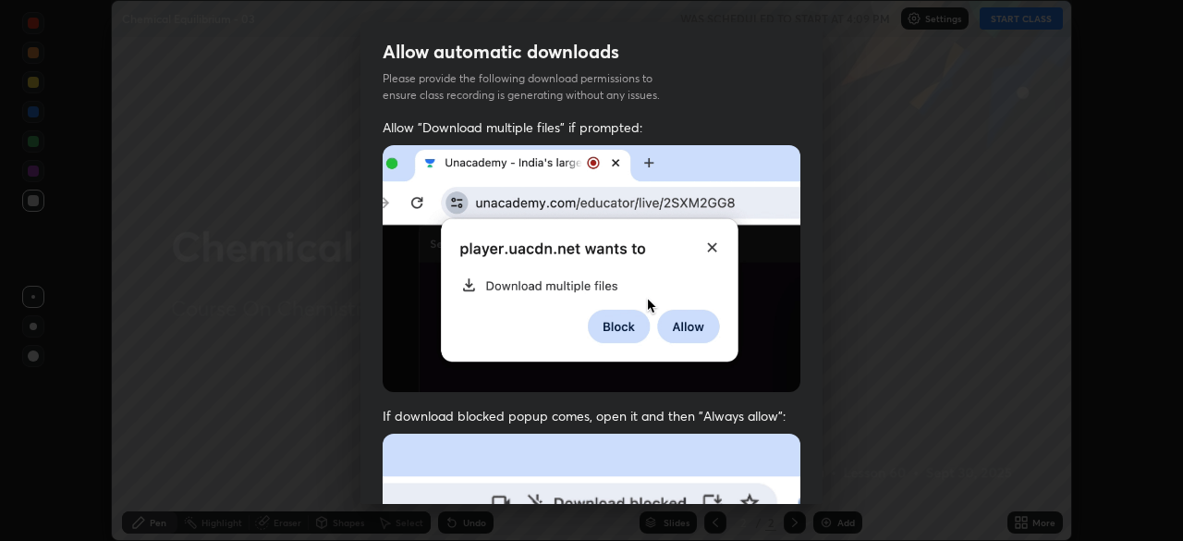
click at [797, 482] on div "Allow "Download multiple files" if prompted: If download blocked popup comes, o…" at bounding box center [592, 507] width 462 height 778
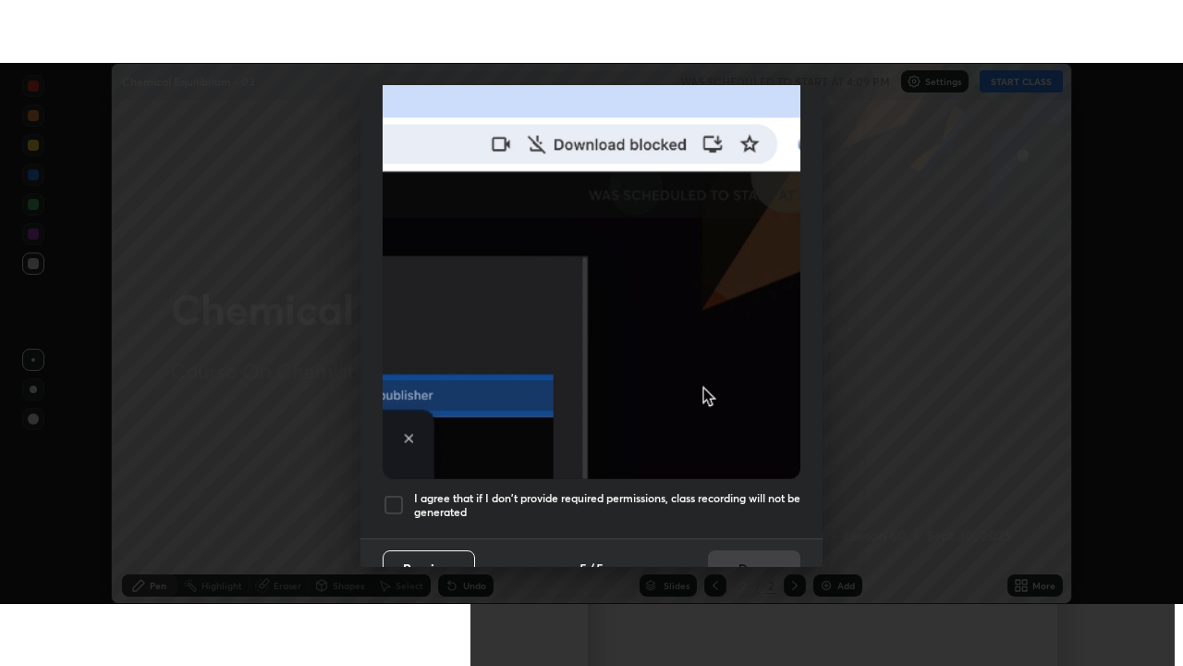
scroll to position [443, 0]
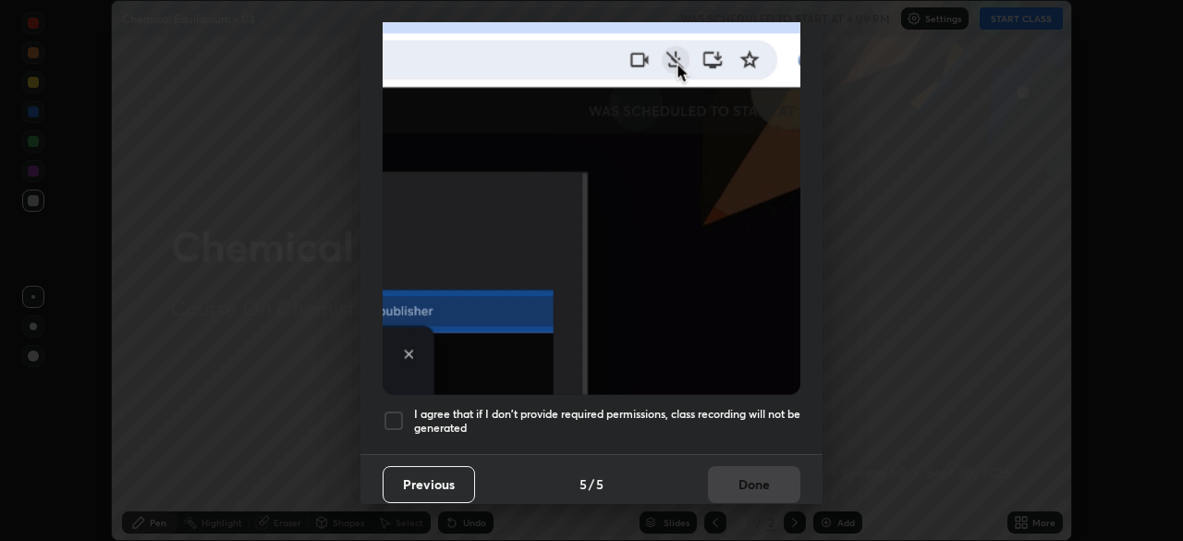
click at [753, 423] on h5 "I agree that if I don't provide required permissions, class recording will not …" at bounding box center [607, 421] width 386 height 29
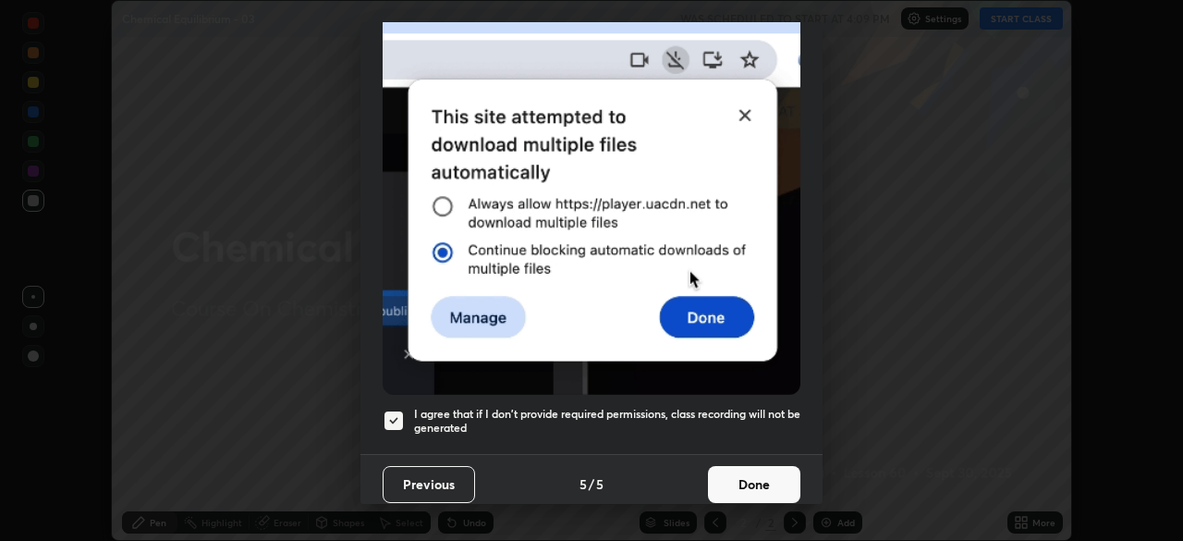
click at [768, 478] on button "Done" at bounding box center [754, 484] width 92 height 37
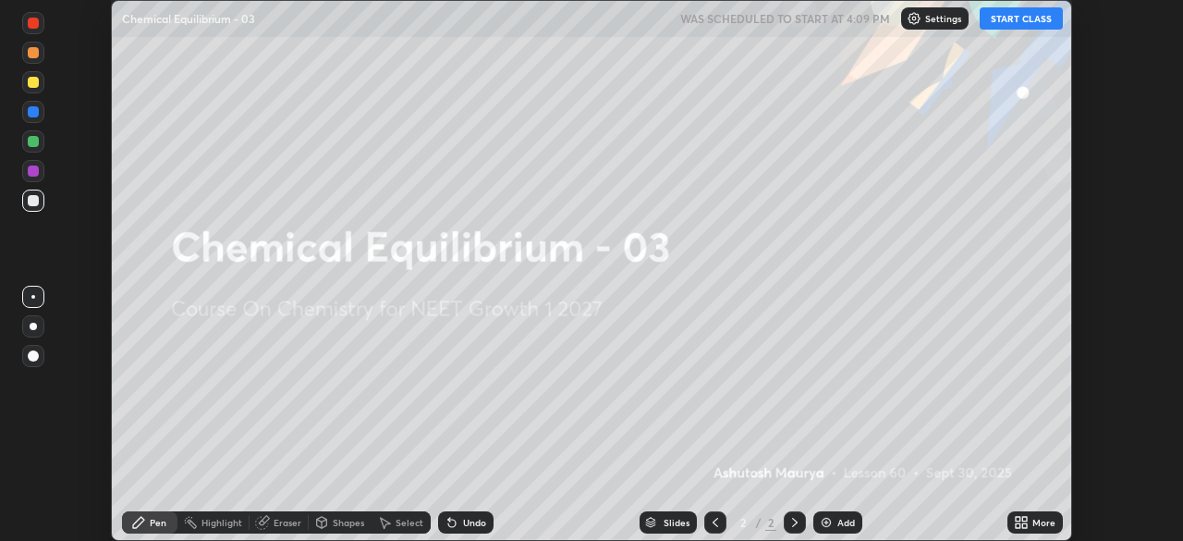
click at [1017, 519] on icon at bounding box center [1018, 519] width 5 height 5
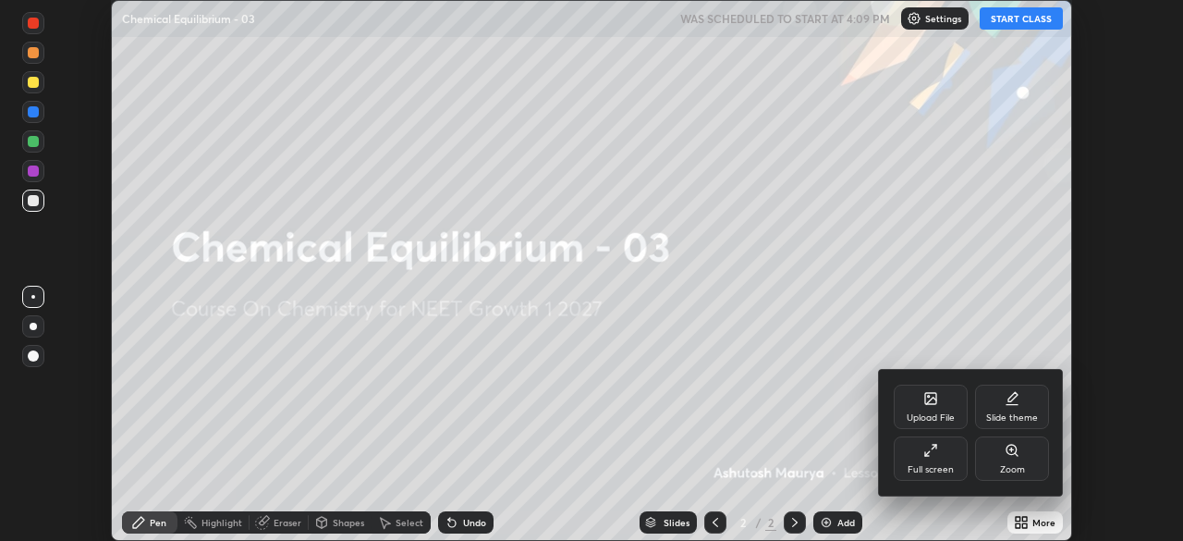
click at [923, 466] on div "Full screen" at bounding box center [931, 469] width 46 height 9
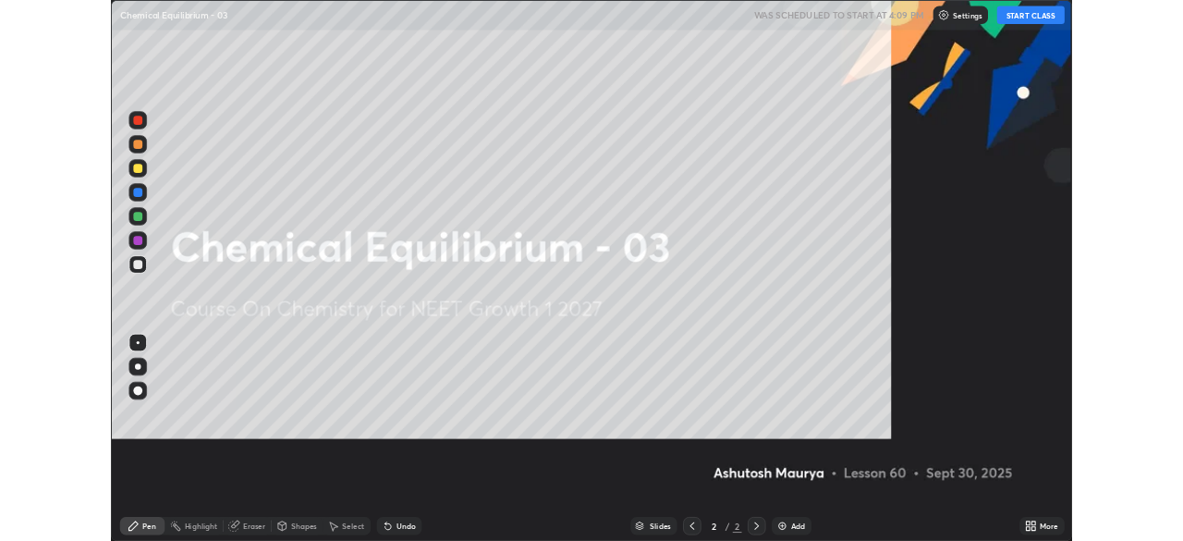
scroll to position [666, 1183]
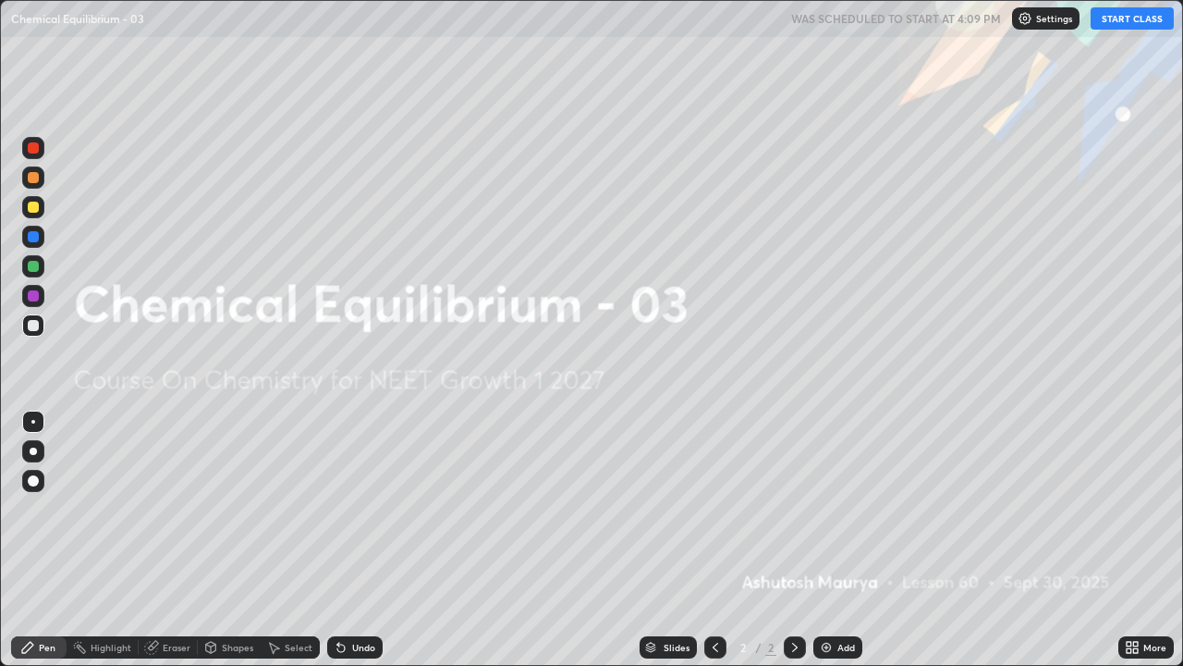
click at [1121, 25] on button "START CLASS" at bounding box center [1132, 18] width 83 height 22
click at [1120, 540] on div "More" at bounding box center [1146, 647] width 55 height 22
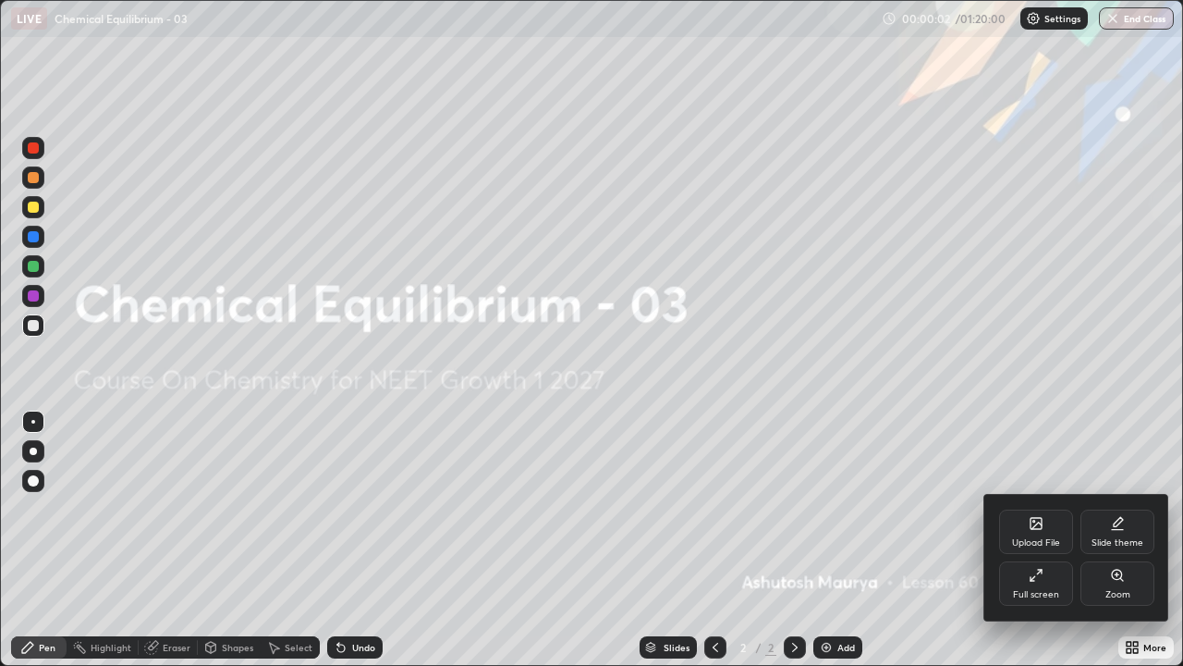
click at [1040, 540] on div "Full screen" at bounding box center [1036, 594] width 46 height 9
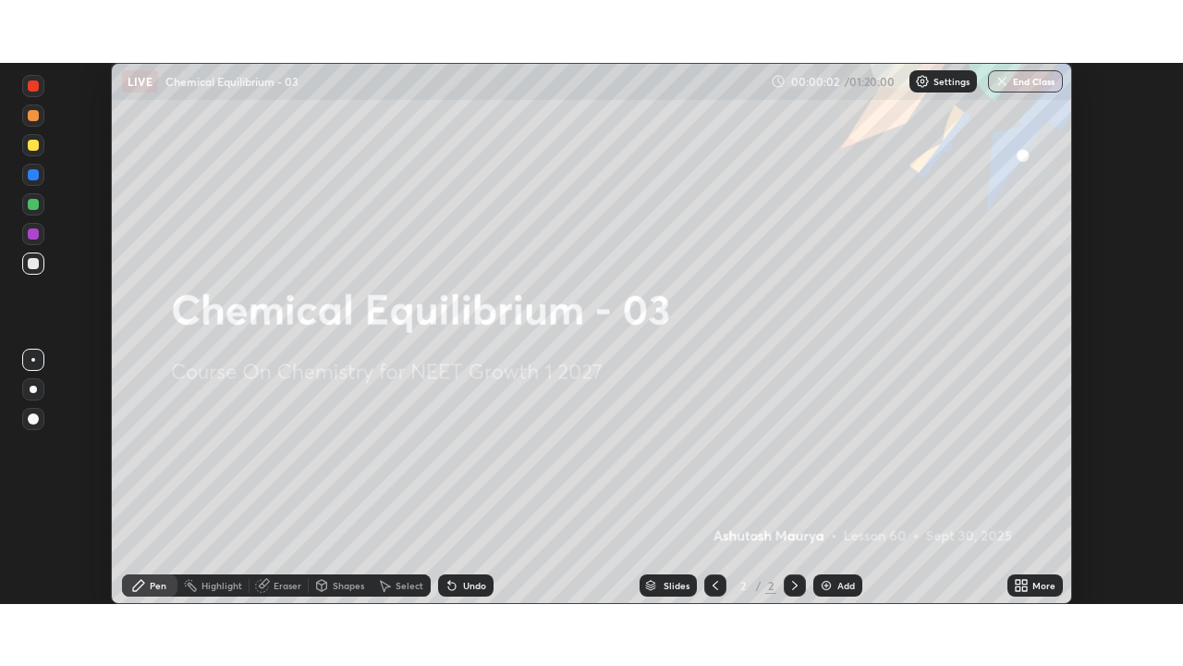
scroll to position [91911, 91268]
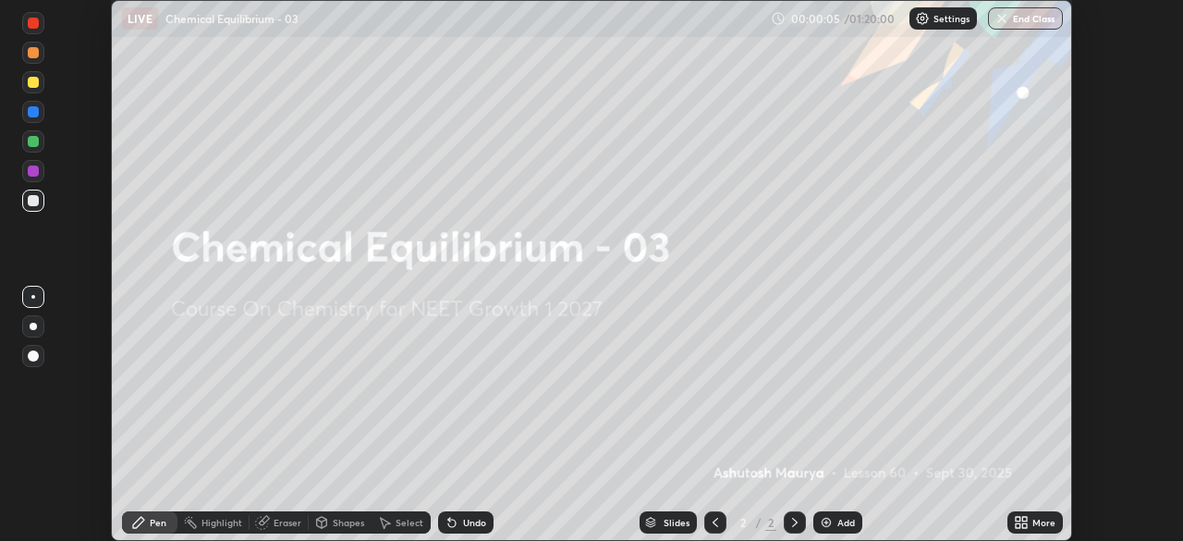
click at [1017, 518] on icon at bounding box center [1018, 519] width 5 height 5
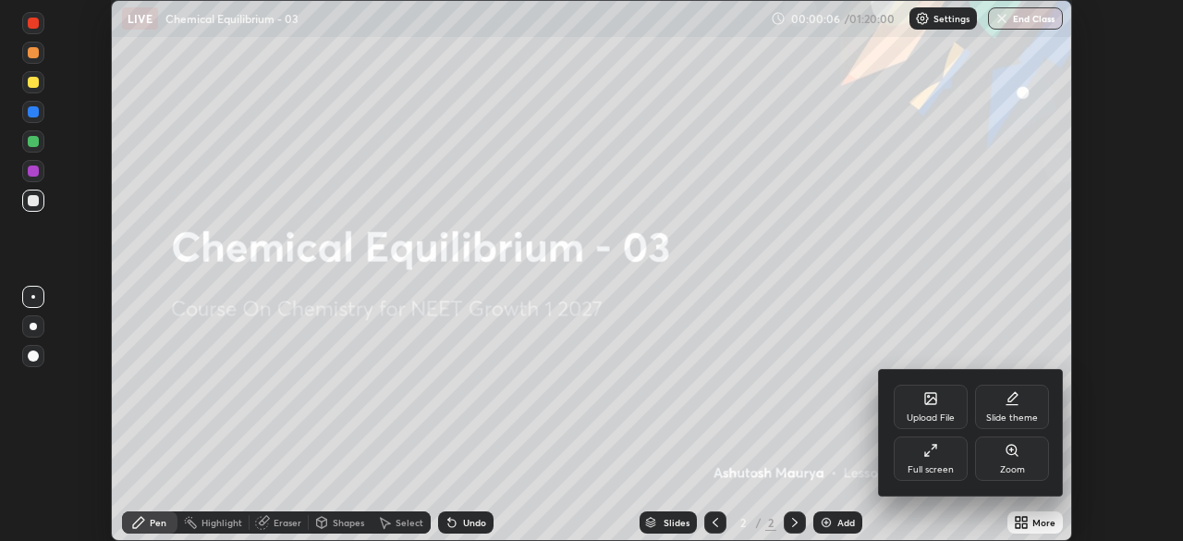
click at [943, 467] on div "Full screen" at bounding box center [931, 469] width 46 height 9
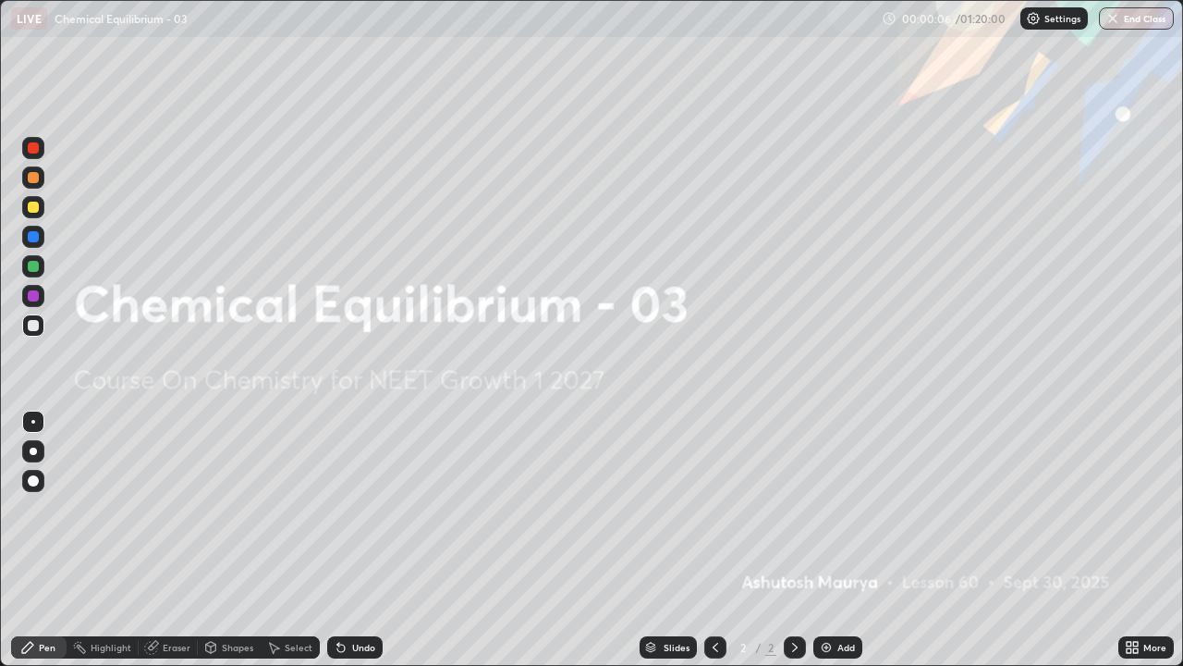
scroll to position [666, 1183]
click at [830, 540] on img at bounding box center [826, 647] width 15 height 15
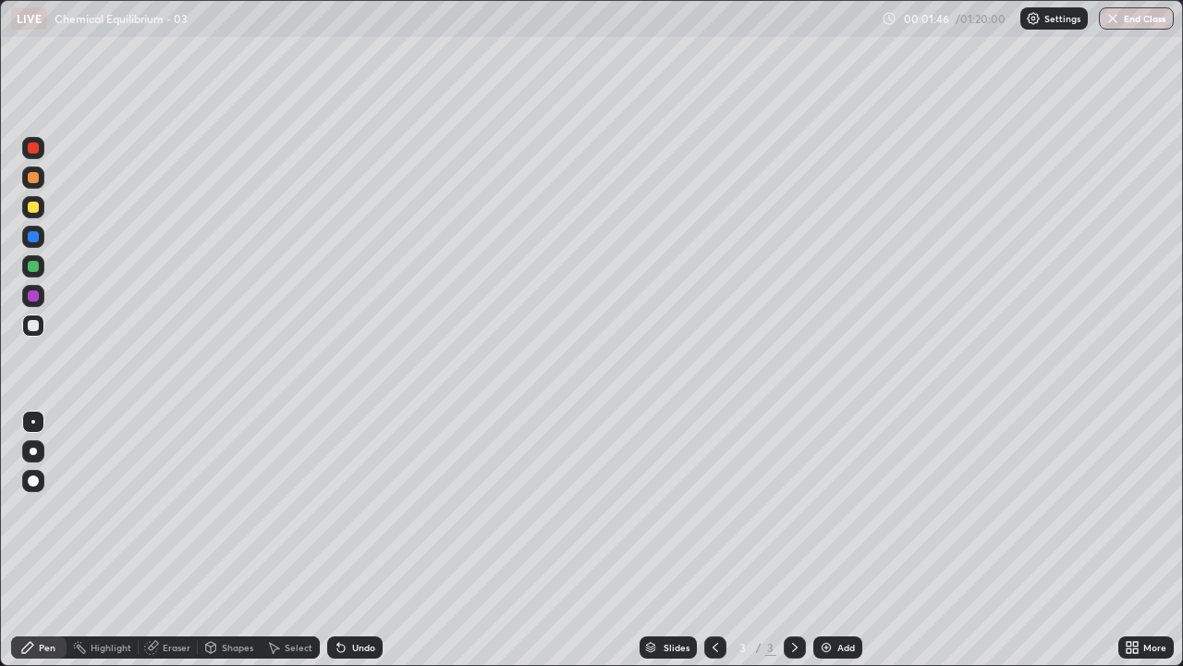
click at [35, 202] on div at bounding box center [33, 207] width 11 height 11
click at [33, 451] on div at bounding box center [33, 450] width 7 height 7
click at [36, 449] on div at bounding box center [33, 450] width 7 height 7
click at [35, 326] on div at bounding box center [33, 325] width 11 height 11
click at [159, 540] on div "Eraser" at bounding box center [168, 647] width 59 height 22
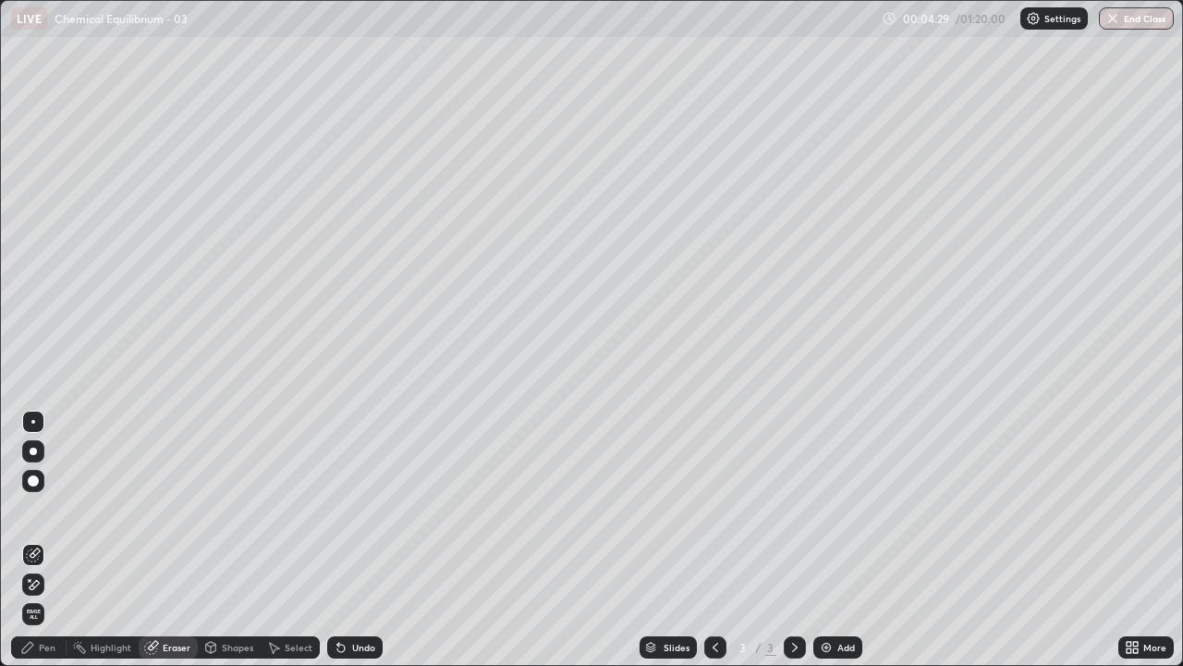
click at [30, 540] on icon at bounding box center [30, 580] width 2 height 2
click at [43, 540] on div "Pen" at bounding box center [47, 647] width 17 height 9
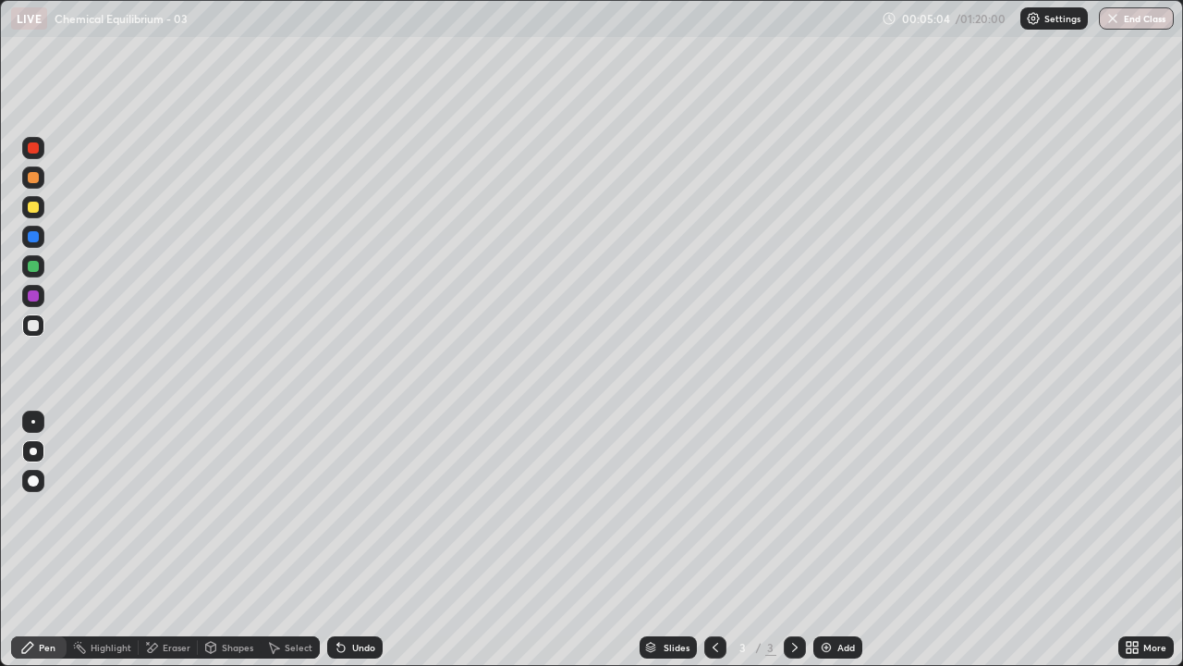
click at [367, 540] on div "Undo" at bounding box center [363, 647] width 23 height 9
click at [363, 540] on div "Undo" at bounding box center [363, 647] width 23 height 9
click at [354, 540] on div "Undo" at bounding box center [363, 647] width 23 height 9
click at [355, 540] on div "Undo" at bounding box center [363, 647] width 23 height 9
click at [350, 540] on div "Undo" at bounding box center [354, 647] width 55 height 22
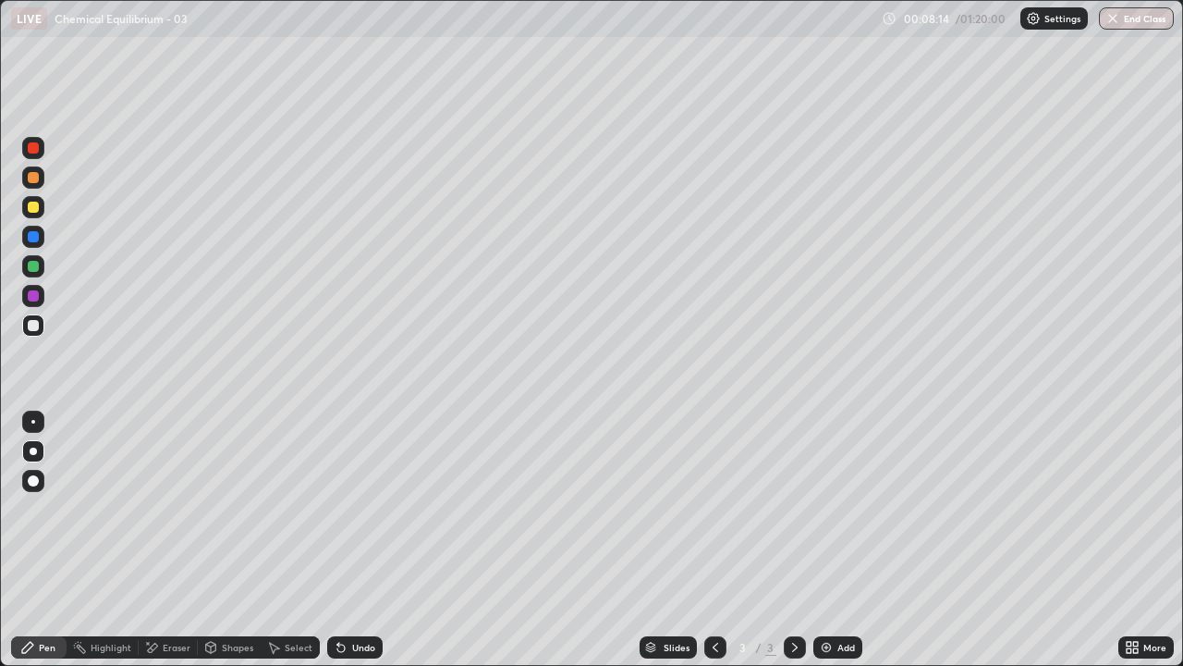
click at [348, 540] on div "Undo" at bounding box center [354, 647] width 55 height 22
click at [349, 540] on div "Undo" at bounding box center [354, 647] width 55 height 22
click at [352, 540] on div "Undo" at bounding box center [363, 647] width 23 height 9
click at [354, 540] on div "Undo" at bounding box center [363, 647] width 23 height 9
click at [353, 540] on div "Undo" at bounding box center [354, 647] width 55 height 22
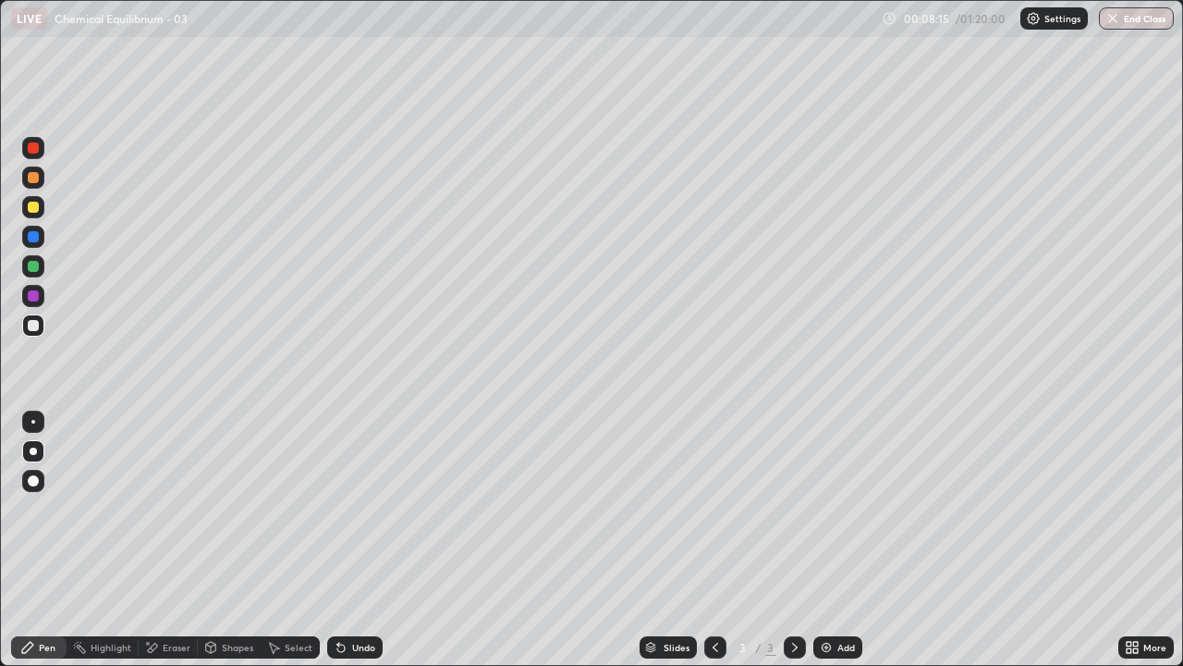
click at [349, 540] on div "Undo" at bounding box center [354, 647] width 55 height 22
click at [840, 540] on div "Add" at bounding box center [847, 647] width 18 height 9
click at [32, 214] on div at bounding box center [33, 207] width 22 height 22
click at [34, 327] on div at bounding box center [33, 325] width 11 height 11
click at [178, 540] on div "Eraser" at bounding box center [177, 647] width 28 height 9
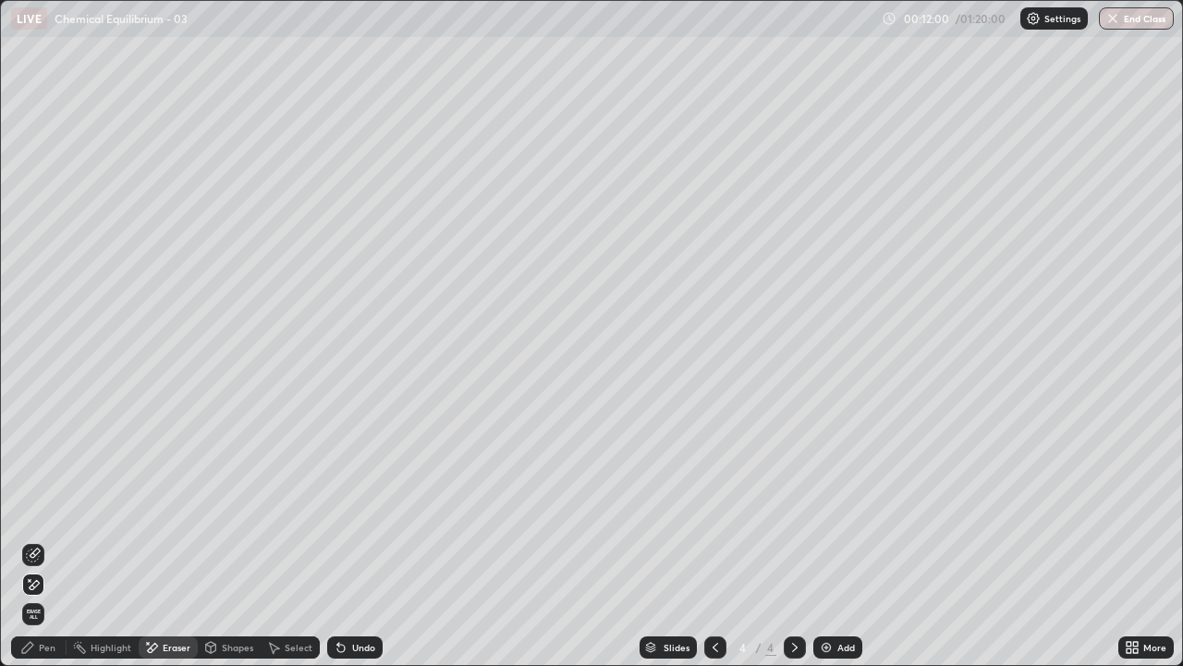
click at [52, 540] on div "Pen" at bounding box center [47, 647] width 17 height 9
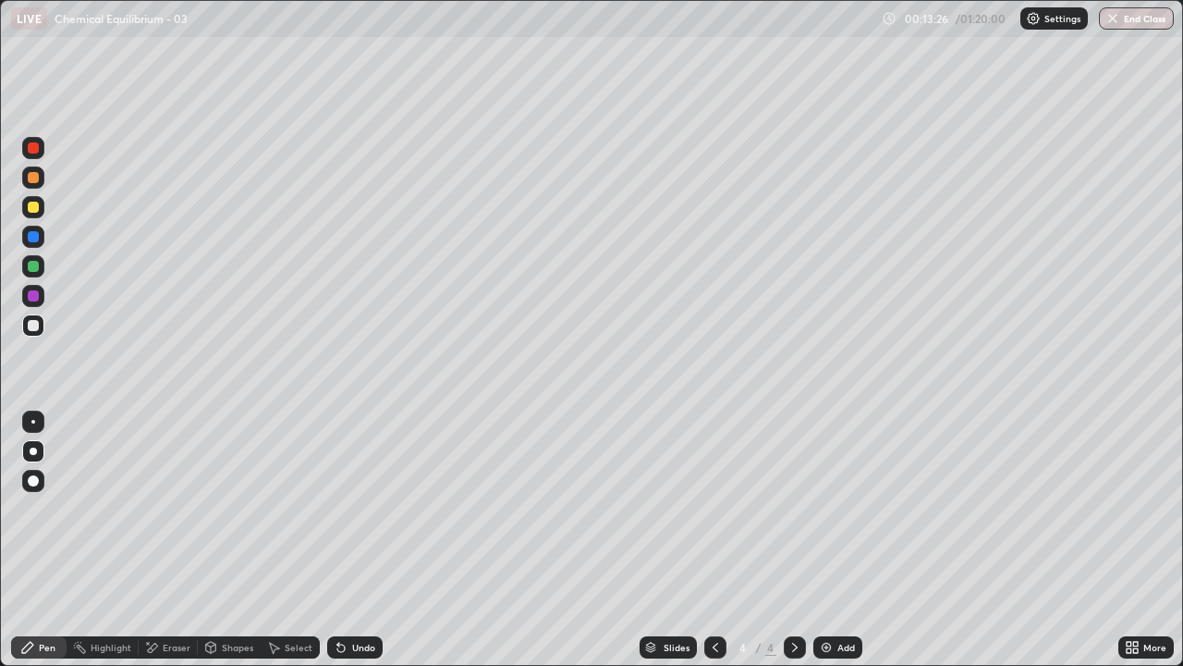
click at [352, 540] on div "Undo" at bounding box center [354, 647] width 55 height 22
click at [356, 540] on div "Undo" at bounding box center [363, 647] width 23 height 9
click at [167, 540] on div "Eraser" at bounding box center [177, 647] width 28 height 9
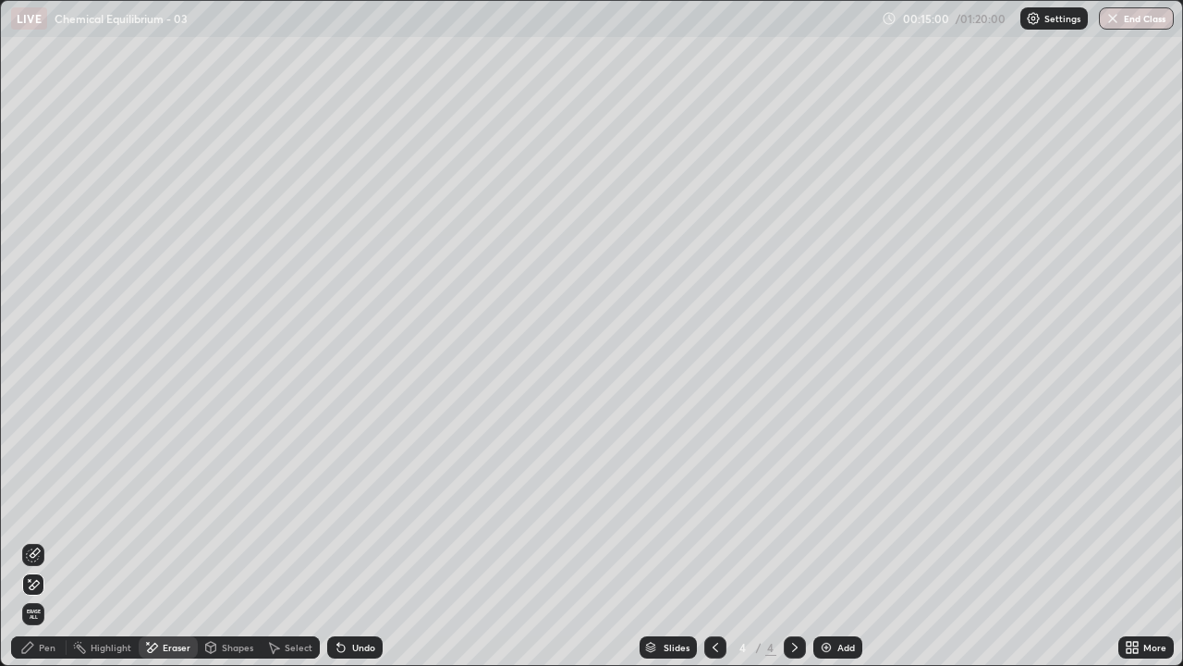
click at [54, 540] on div "Pen" at bounding box center [47, 647] width 17 height 9
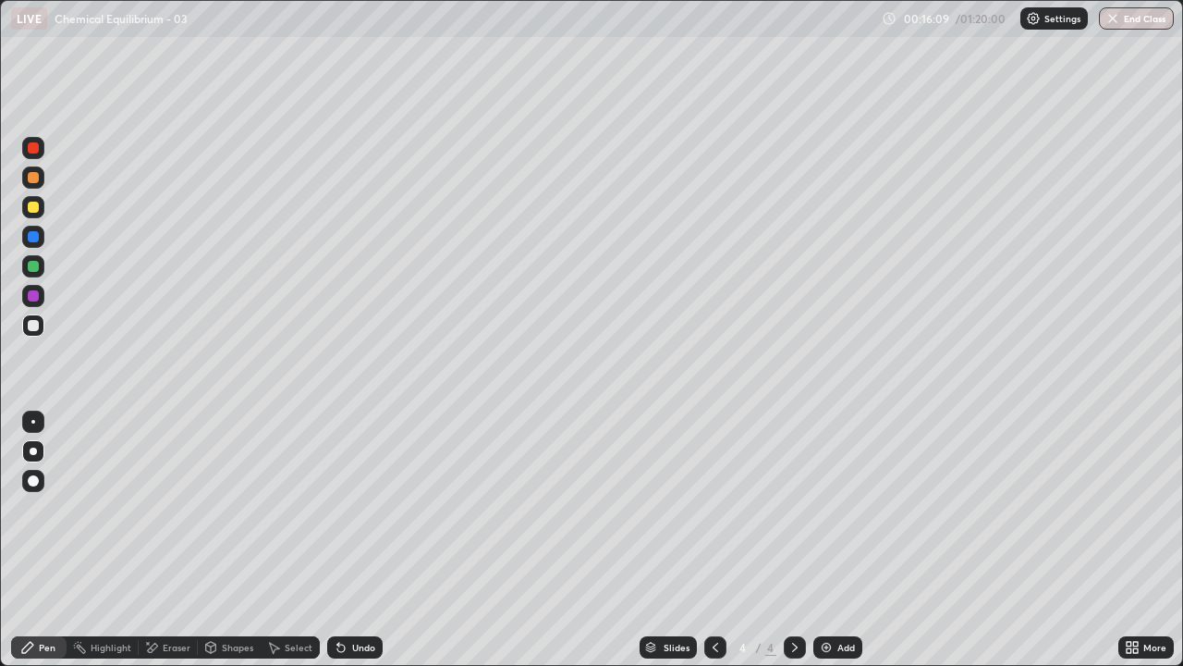
click at [843, 540] on div "Add" at bounding box center [847, 647] width 18 height 9
click at [34, 209] on div at bounding box center [33, 207] width 11 height 11
click at [42, 327] on div at bounding box center [33, 325] width 22 height 22
click at [716, 540] on icon at bounding box center [716, 647] width 6 height 9
click at [714, 540] on icon at bounding box center [715, 647] width 15 height 15
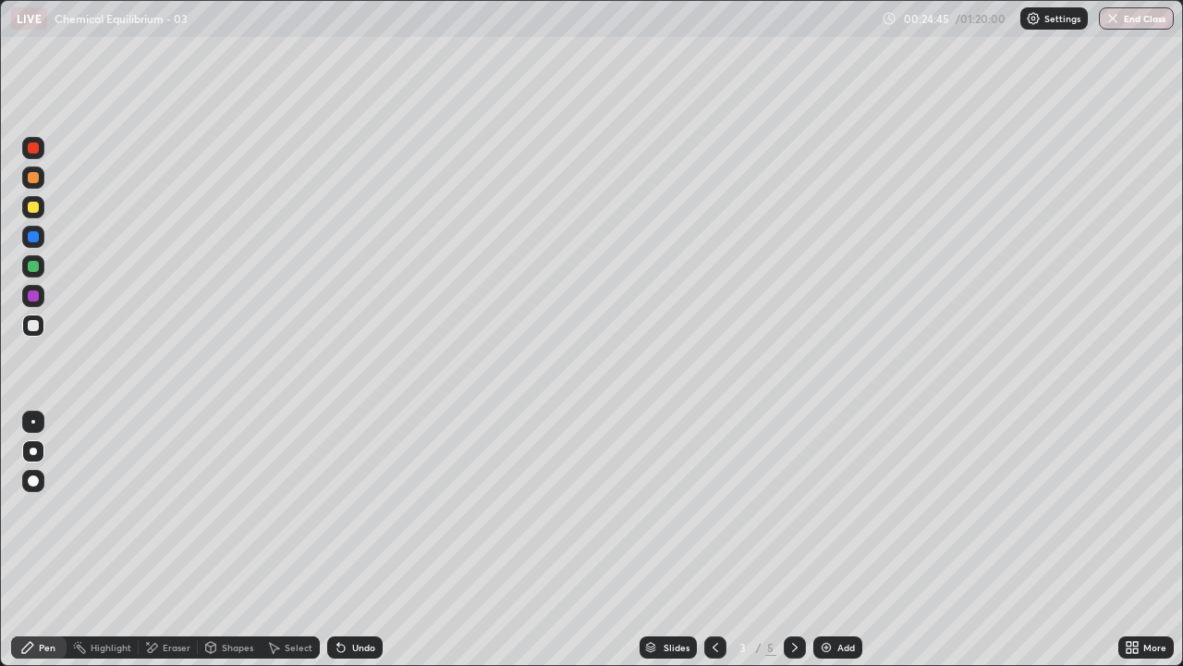
click at [793, 540] on icon at bounding box center [795, 647] width 15 height 15
click at [793, 540] on div at bounding box center [795, 647] width 22 height 22
click at [351, 540] on div "Undo" at bounding box center [354, 647] width 55 height 22
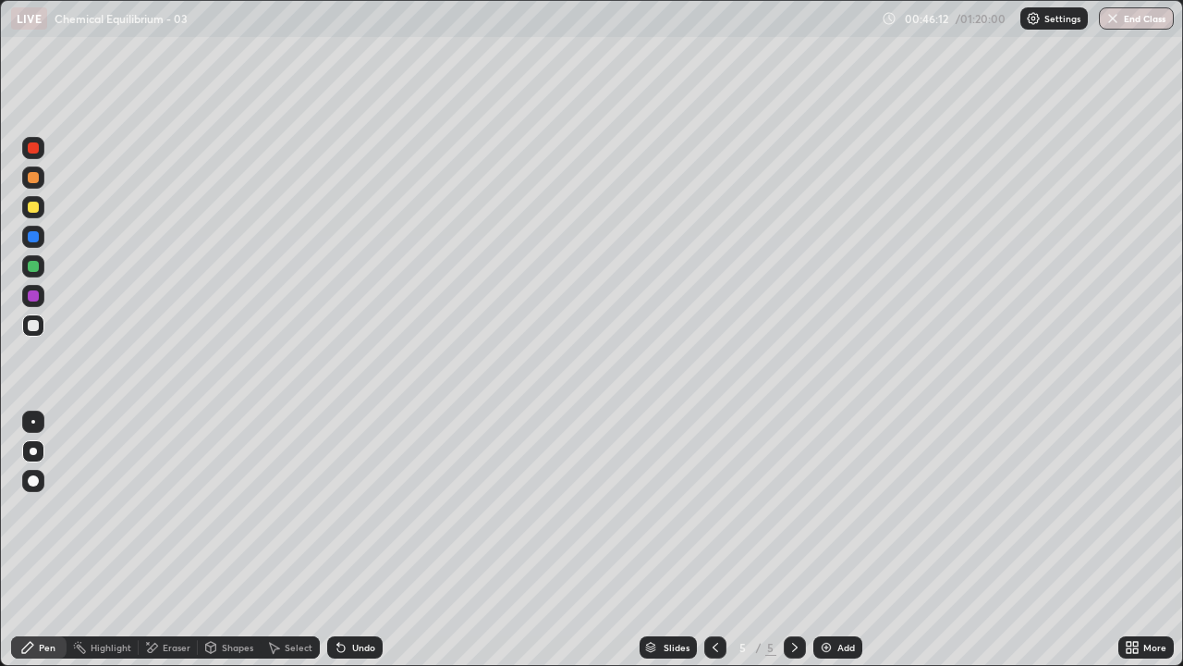
click at [351, 540] on div "Undo" at bounding box center [354, 647] width 55 height 22
click at [37, 300] on div at bounding box center [33, 295] width 11 height 11
click at [41, 331] on div at bounding box center [33, 325] width 22 height 22
click at [355, 540] on div "Undo" at bounding box center [363, 647] width 23 height 9
click at [337, 540] on icon at bounding box center [338, 644] width 2 height 2
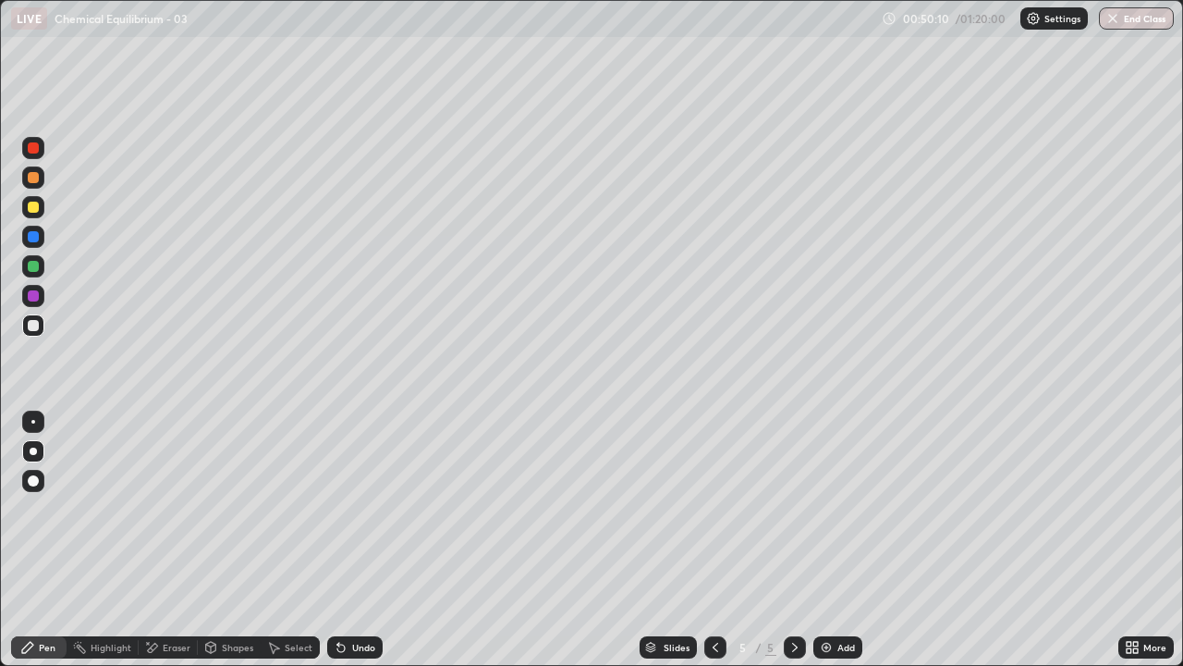
click at [337, 540] on icon at bounding box center [338, 644] width 2 height 2
click at [344, 540] on icon at bounding box center [341, 647] width 15 height 15
click at [337, 540] on icon at bounding box center [338, 644] width 2 height 2
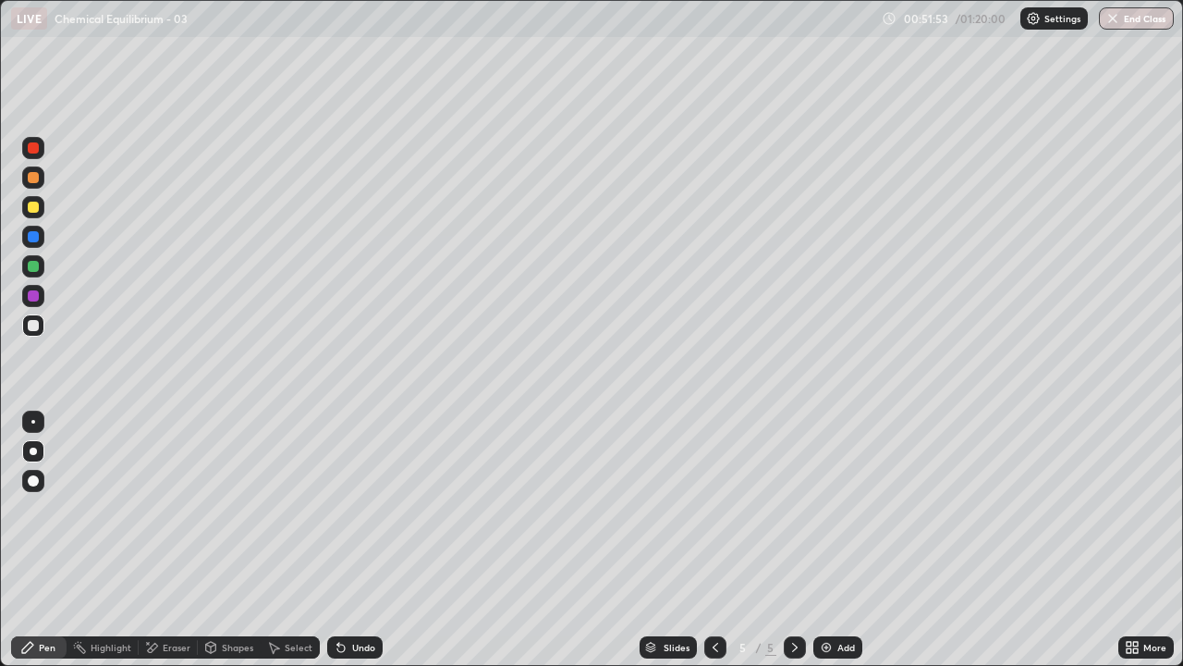
click at [833, 540] on div "Add" at bounding box center [838, 647] width 49 height 22
click at [34, 212] on div at bounding box center [33, 207] width 11 height 11
click at [35, 325] on div at bounding box center [33, 325] width 11 height 11
click at [30, 266] on div at bounding box center [33, 266] width 11 height 11
click at [34, 325] on div at bounding box center [33, 325] width 11 height 11
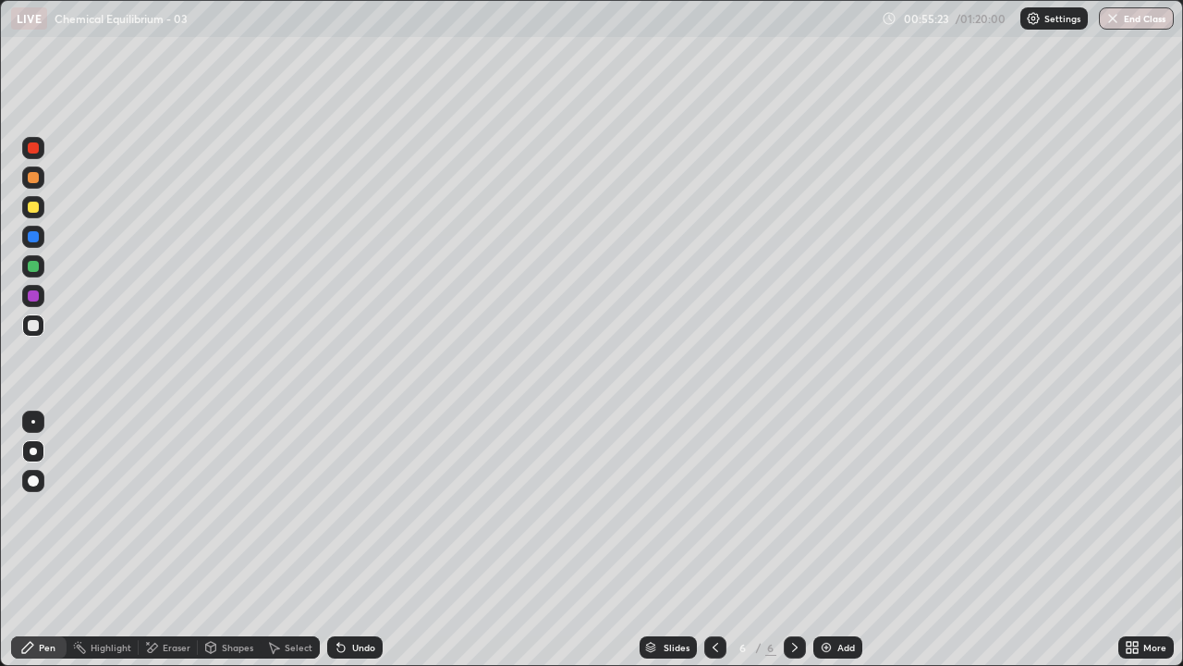
click at [32, 271] on div at bounding box center [33, 266] width 11 height 11
click at [39, 332] on div at bounding box center [33, 325] width 22 height 22
click at [835, 540] on div "Add" at bounding box center [838, 647] width 49 height 22
click at [33, 178] on div at bounding box center [33, 177] width 11 height 11
click at [32, 271] on div at bounding box center [33, 266] width 11 height 11
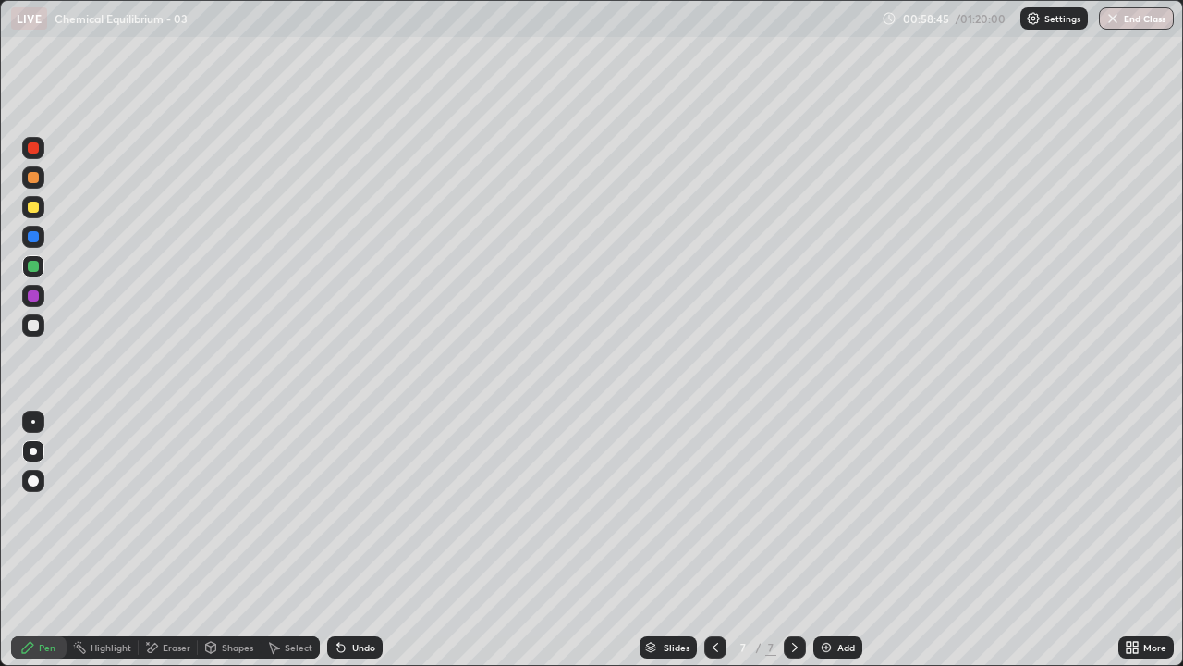
click at [37, 328] on div at bounding box center [33, 325] width 11 height 11
click at [354, 540] on div "Undo" at bounding box center [363, 647] width 23 height 9
click at [31, 298] on div at bounding box center [33, 295] width 11 height 11
click at [33, 327] on div at bounding box center [33, 325] width 11 height 11
click at [364, 540] on div "Undo" at bounding box center [363, 647] width 23 height 9
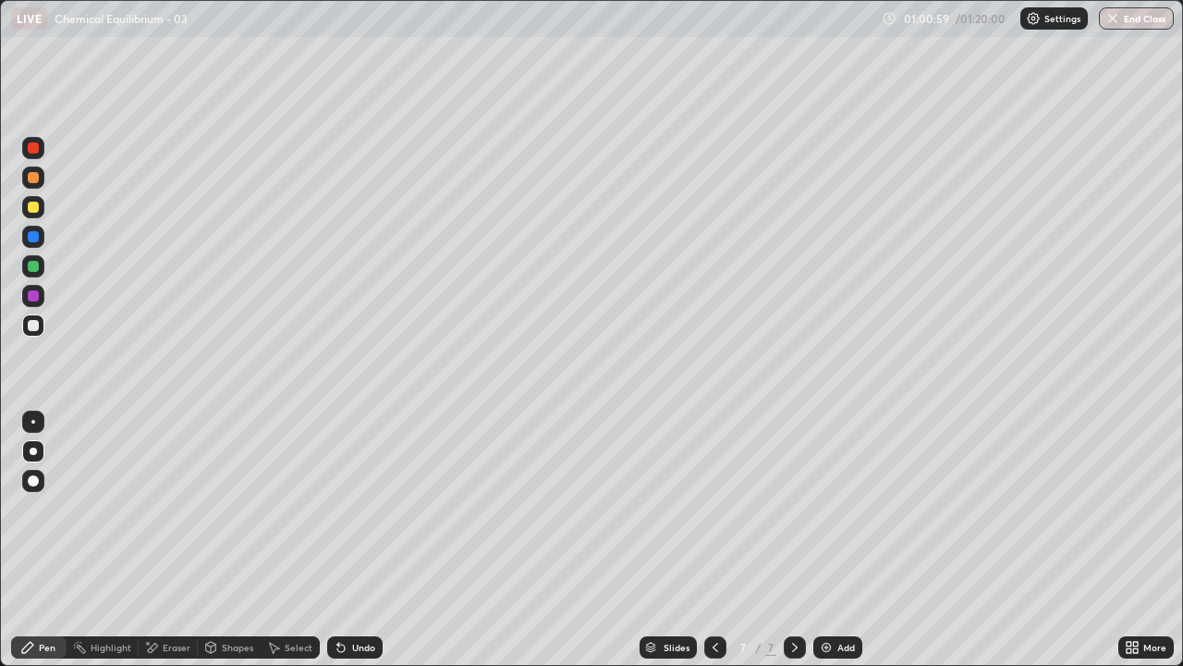
click at [356, 540] on div "Undo" at bounding box center [363, 647] width 23 height 9
click at [558, 540] on div "Slides 7 / 7 Add" at bounding box center [751, 647] width 736 height 37
click at [180, 540] on div "Eraser" at bounding box center [177, 647] width 28 height 9
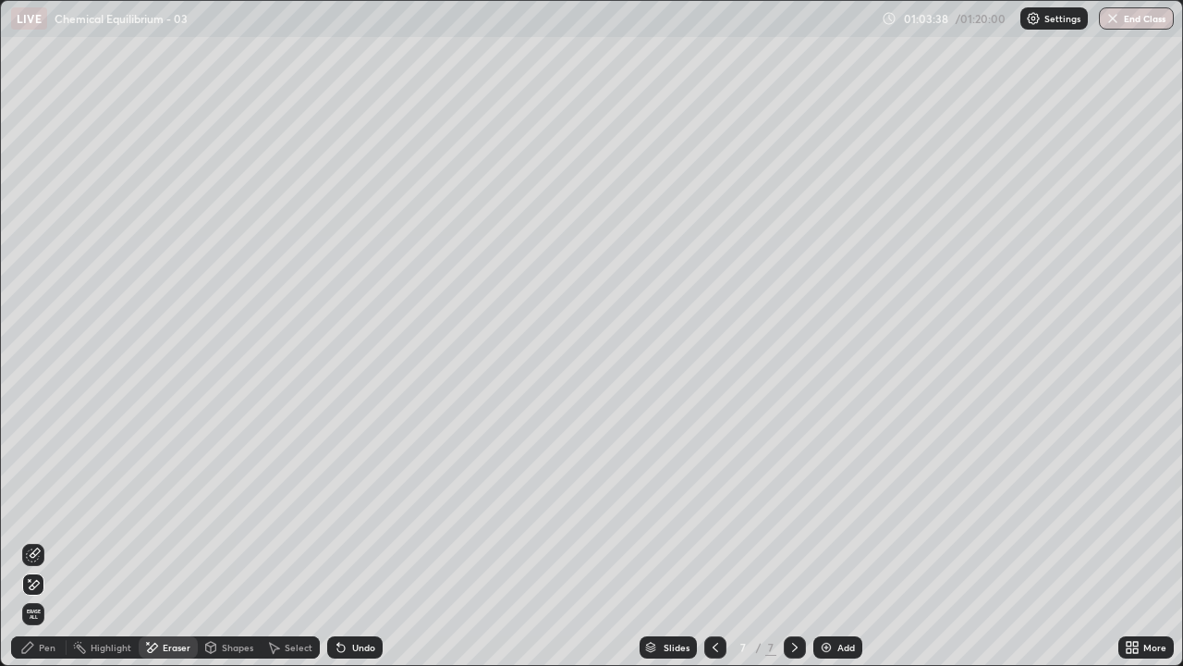
click at [49, 540] on div "Pen" at bounding box center [47, 647] width 17 height 9
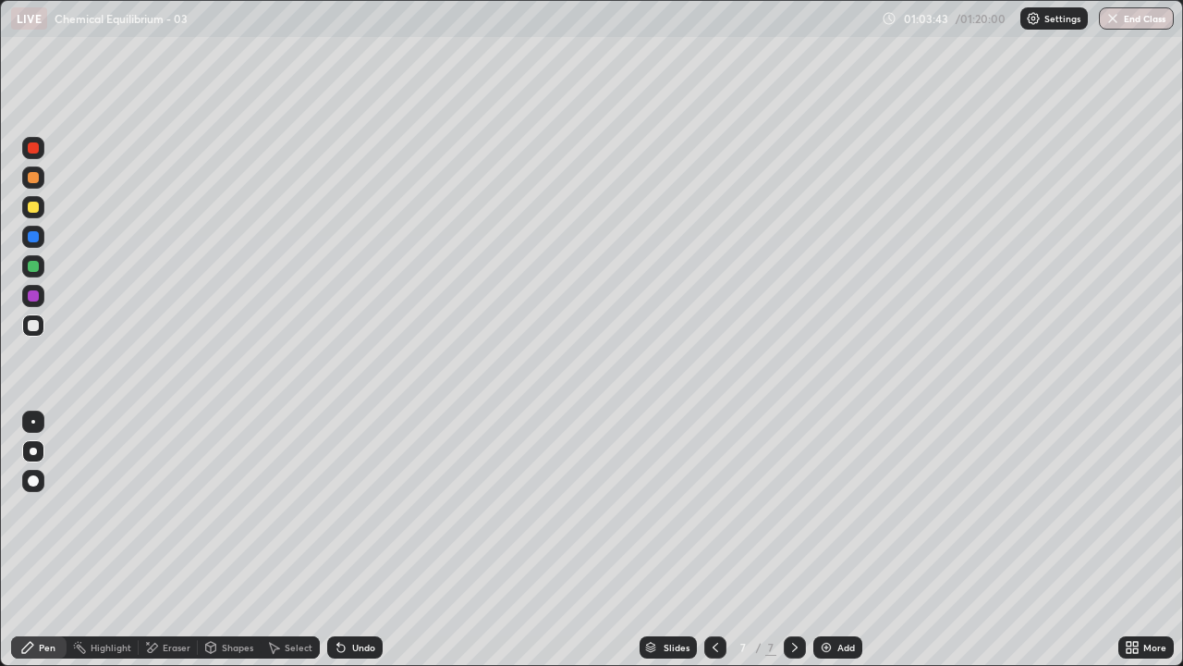
click at [704, 540] on div at bounding box center [715, 647] width 22 height 22
click at [714, 540] on icon at bounding box center [715, 647] width 15 height 15
click at [713, 540] on icon at bounding box center [715, 647] width 15 height 15
click at [793, 540] on icon at bounding box center [795, 647] width 15 height 15
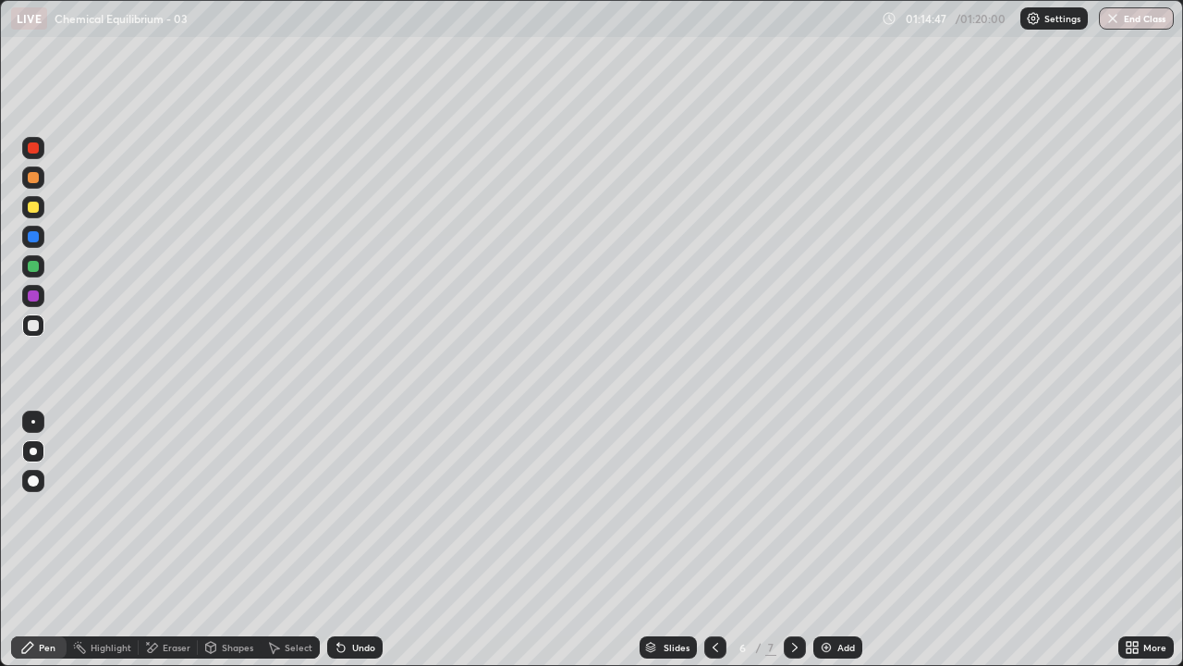
click at [797, 540] on icon at bounding box center [795, 647] width 15 height 15
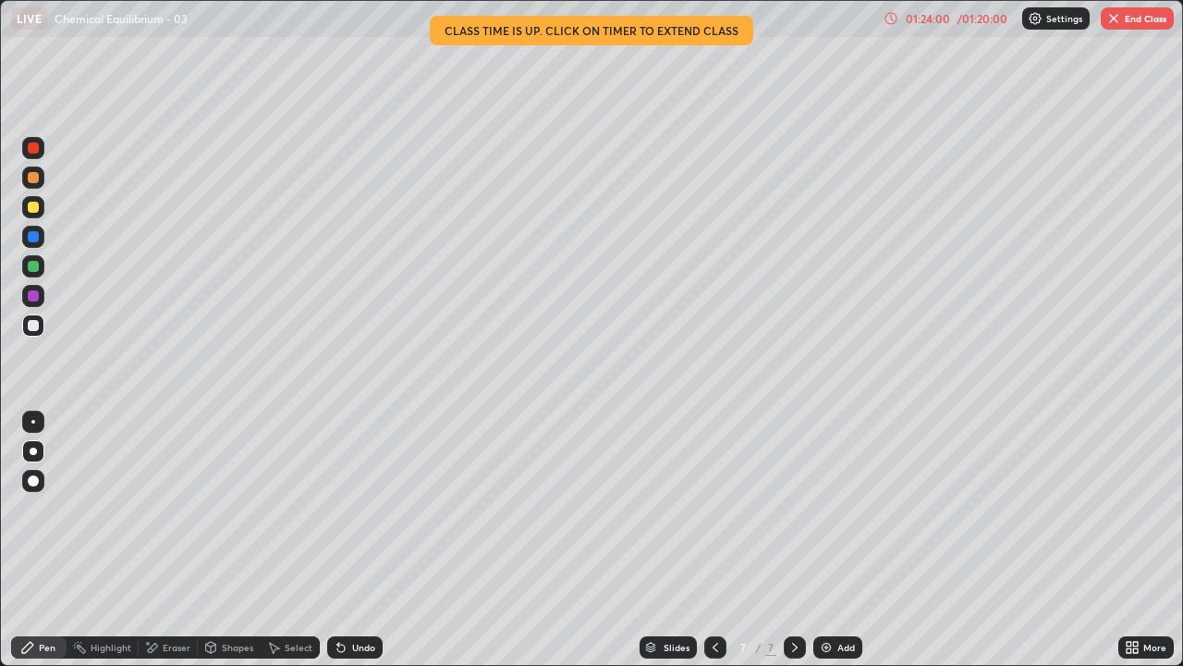
click at [1153, 17] on button "End Class" at bounding box center [1137, 18] width 73 height 22
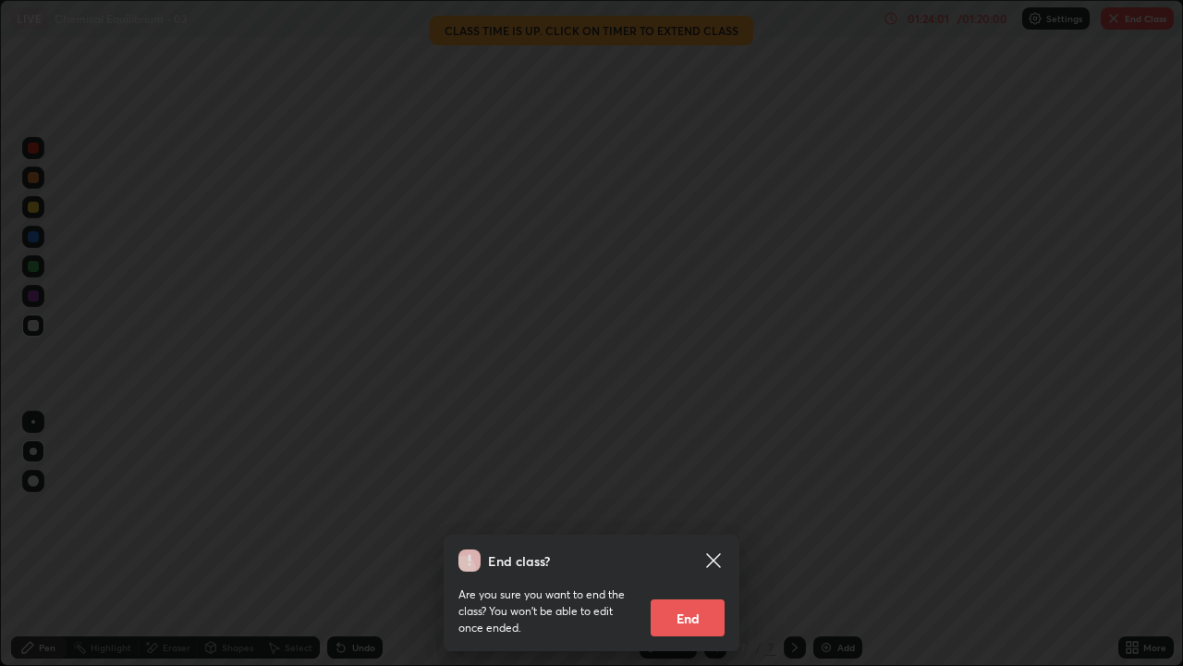
click at [701, 540] on button "End" at bounding box center [688, 617] width 74 height 37
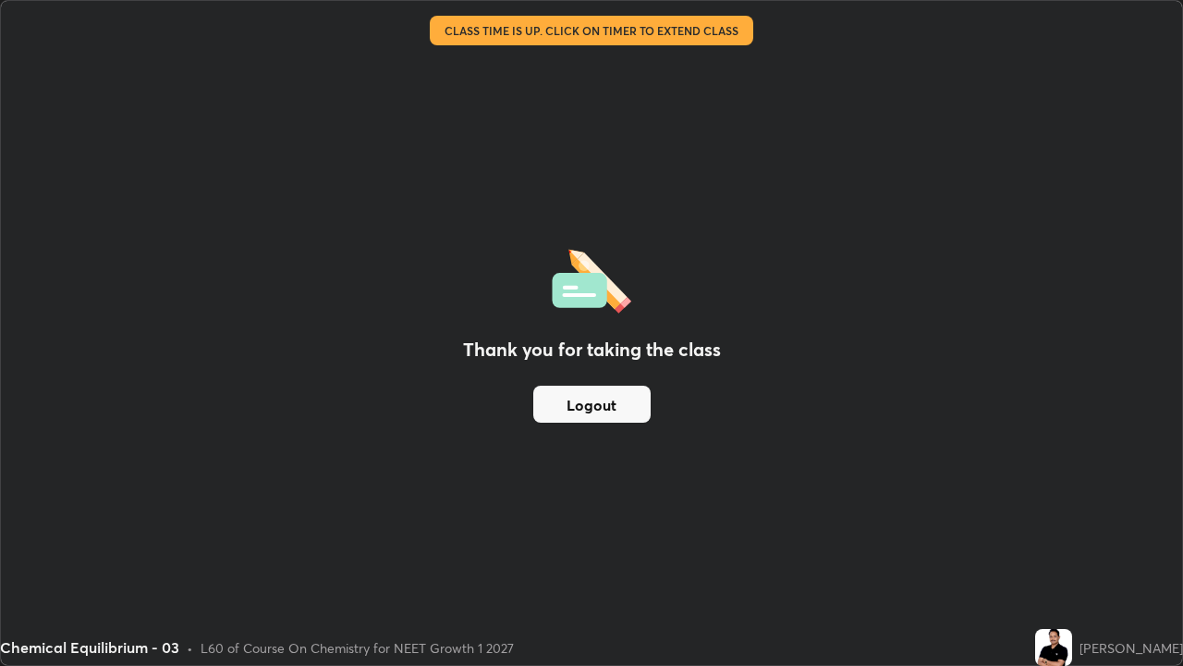
click at [608, 409] on button "Logout" at bounding box center [591, 404] width 117 height 37
